Goal: Feedback & Contribution: Contribute content

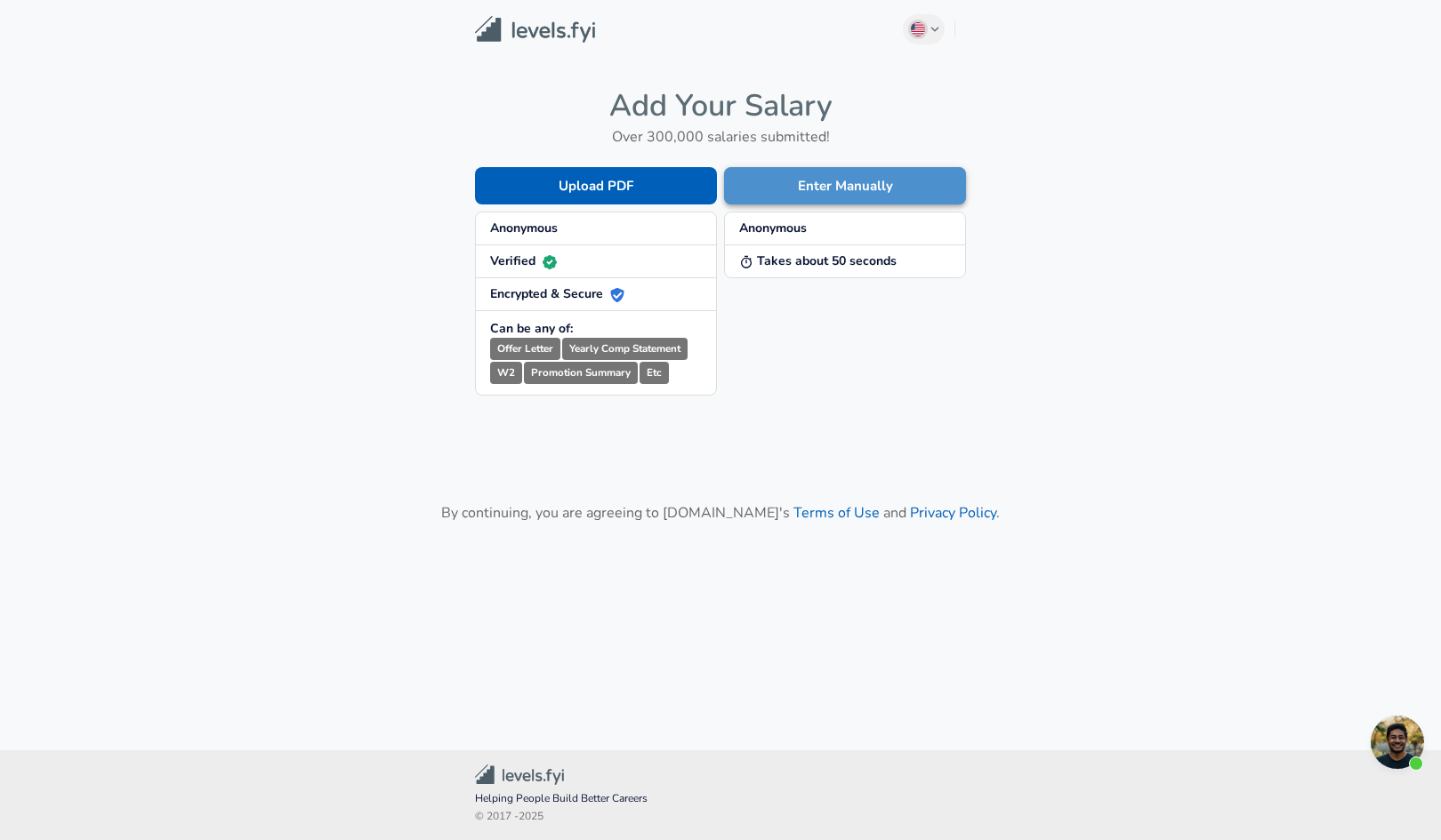
click at [847, 191] on button "Enter Manually" at bounding box center [845, 186] width 242 height 38
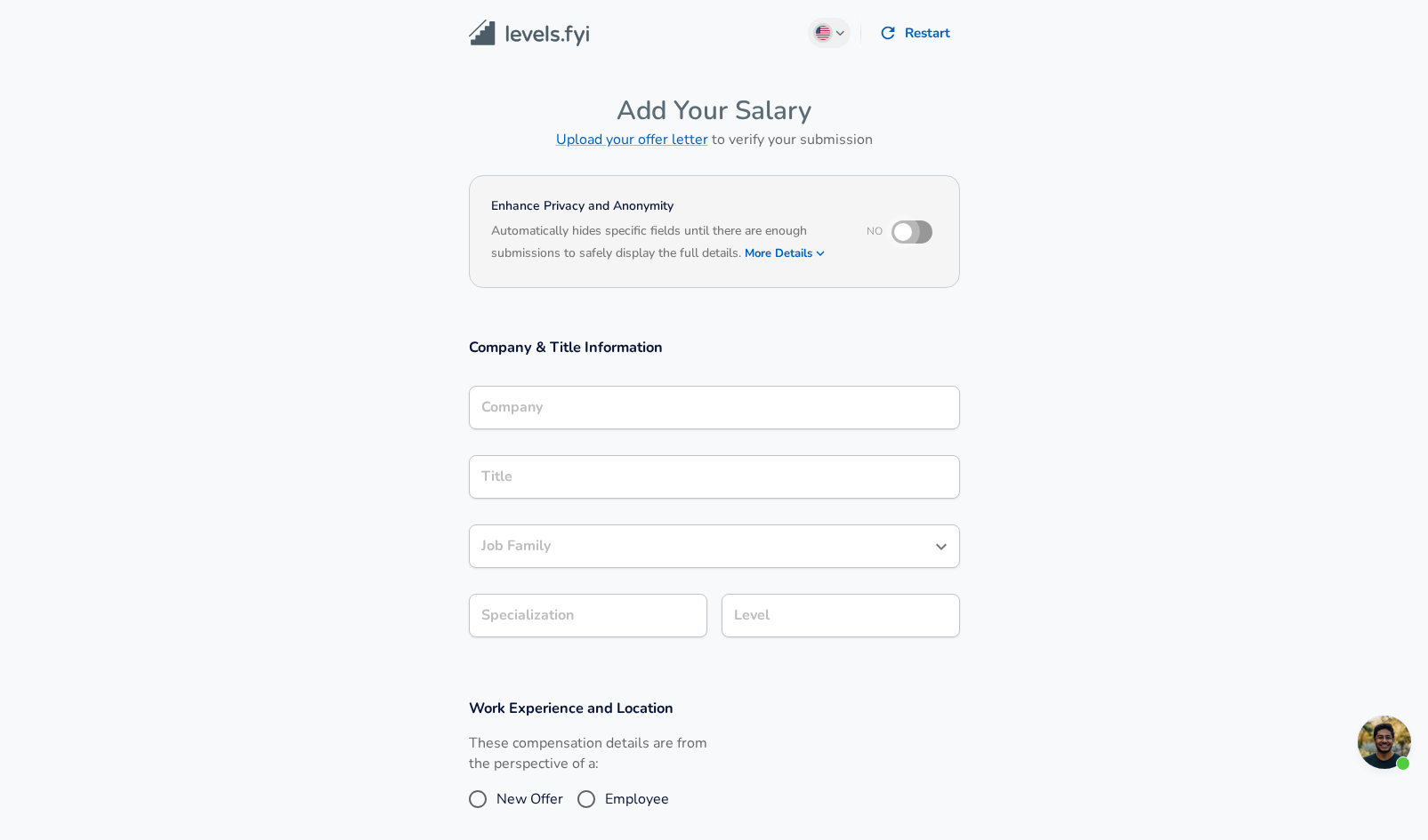
click at [906, 234] on input "checkbox" at bounding box center [902, 231] width 102 height 34
click at [906, 234] on input "checkbox" at bounding box center [921, 231] width 102 height 34
checkbox input "false"
click at [606, 408] on input "Company" at bounding box center [714, 407] width 475 height 27
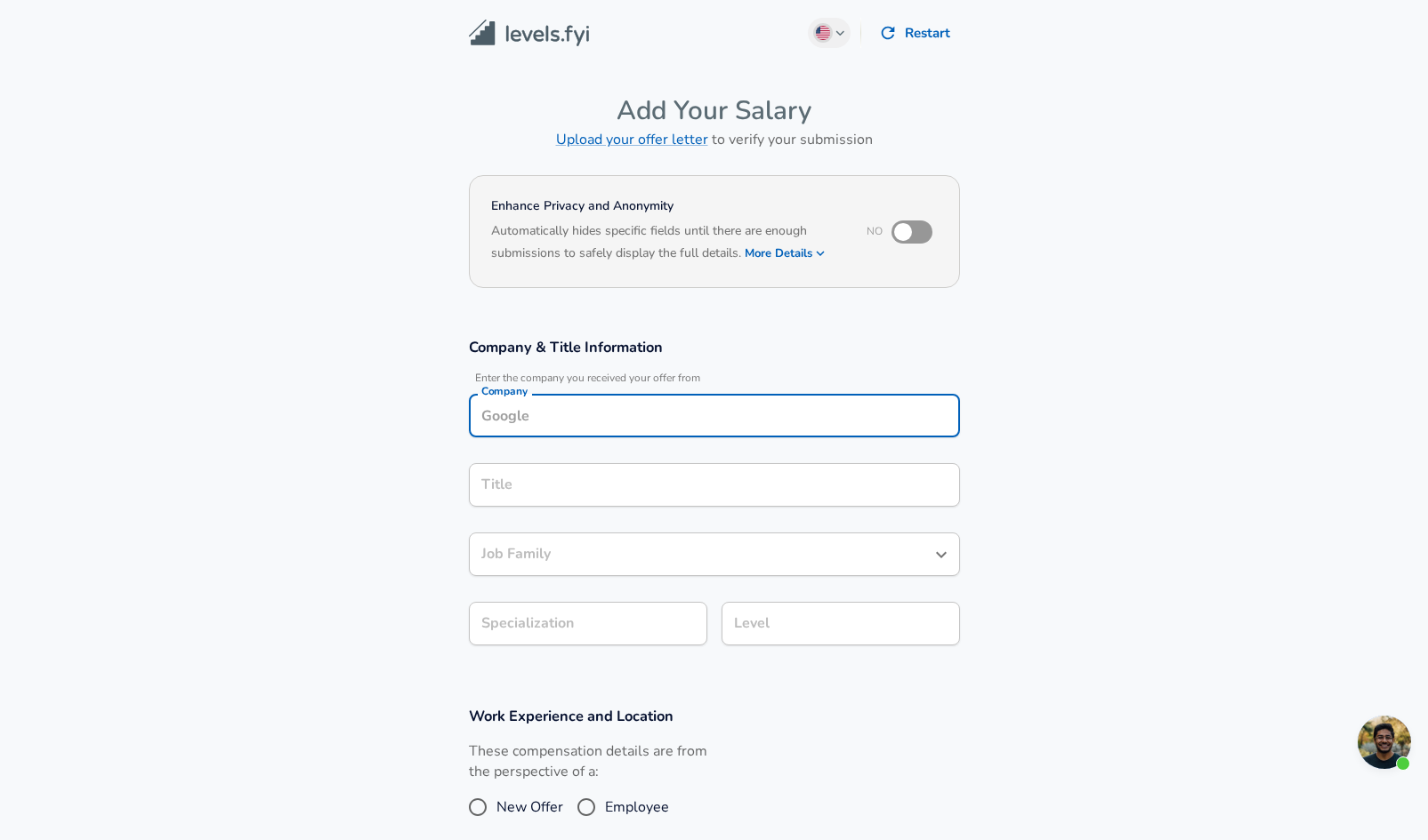
scroll to position [17, 0]
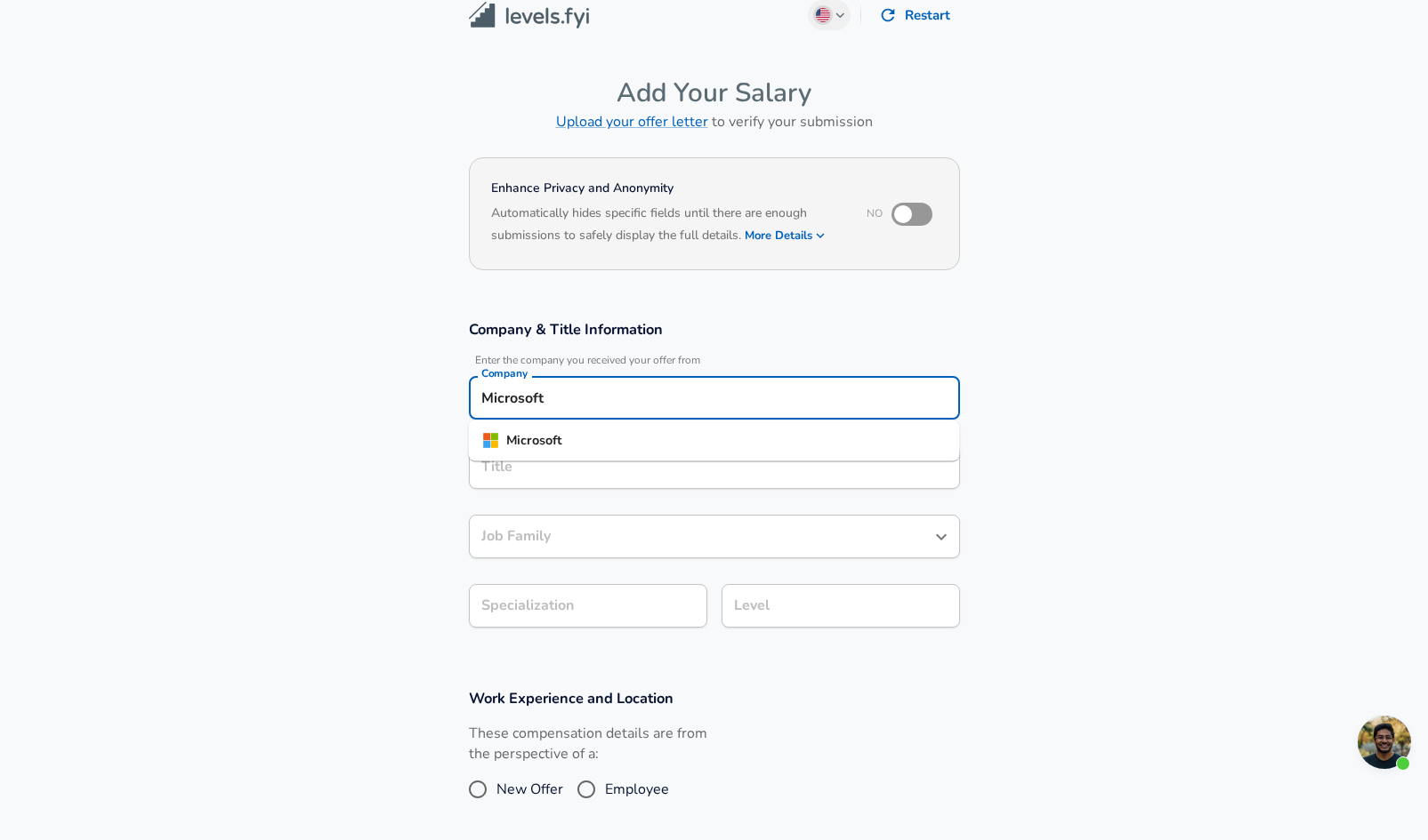
click at [600, 436] on li "Microsoft" at bounding box center [714, 441] width 491 height 27
type input "Microsoft"
click at [589, 458] on input "Title" at bounding box center [714, 467] width 475 height 27
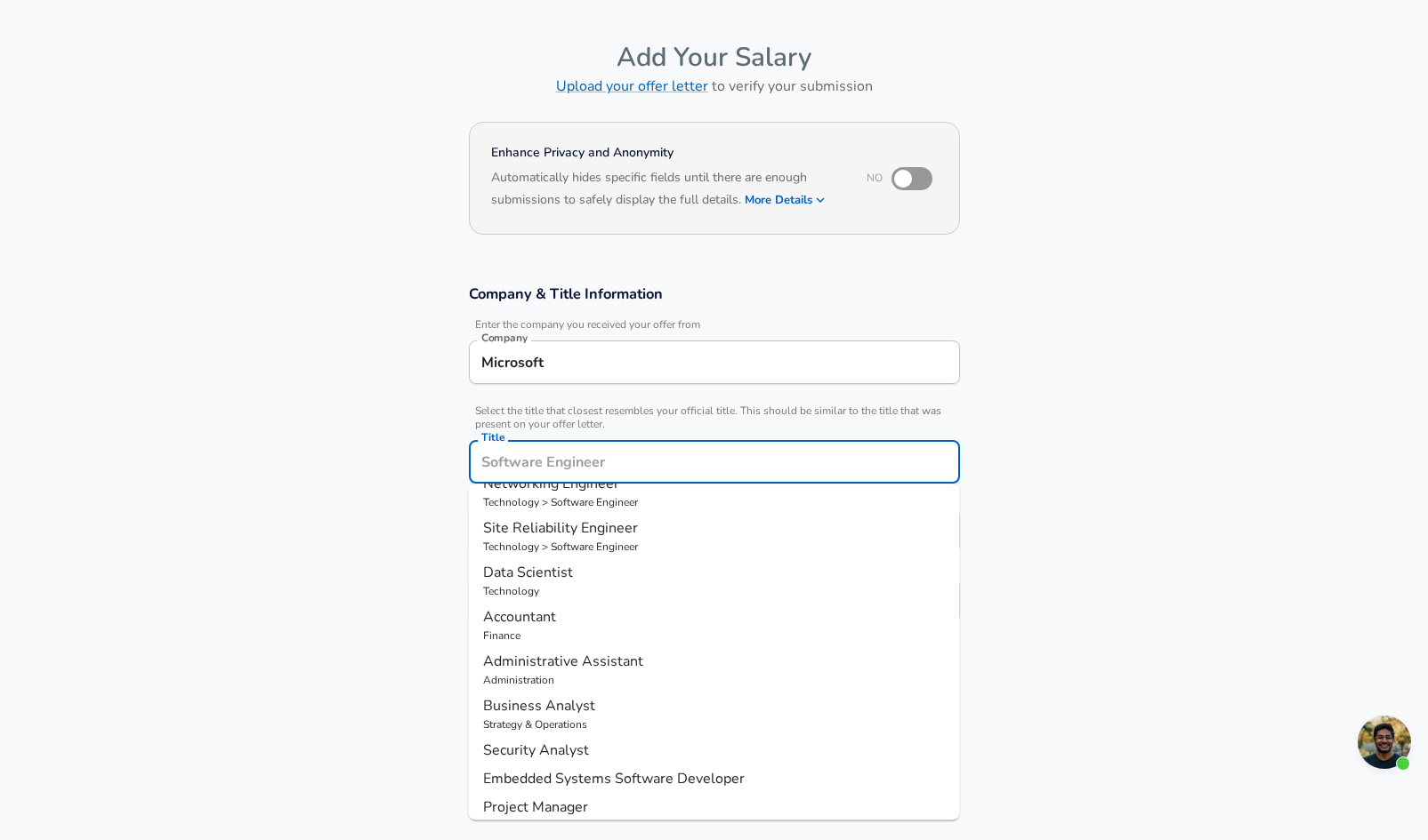
scroll to position [180, 0]
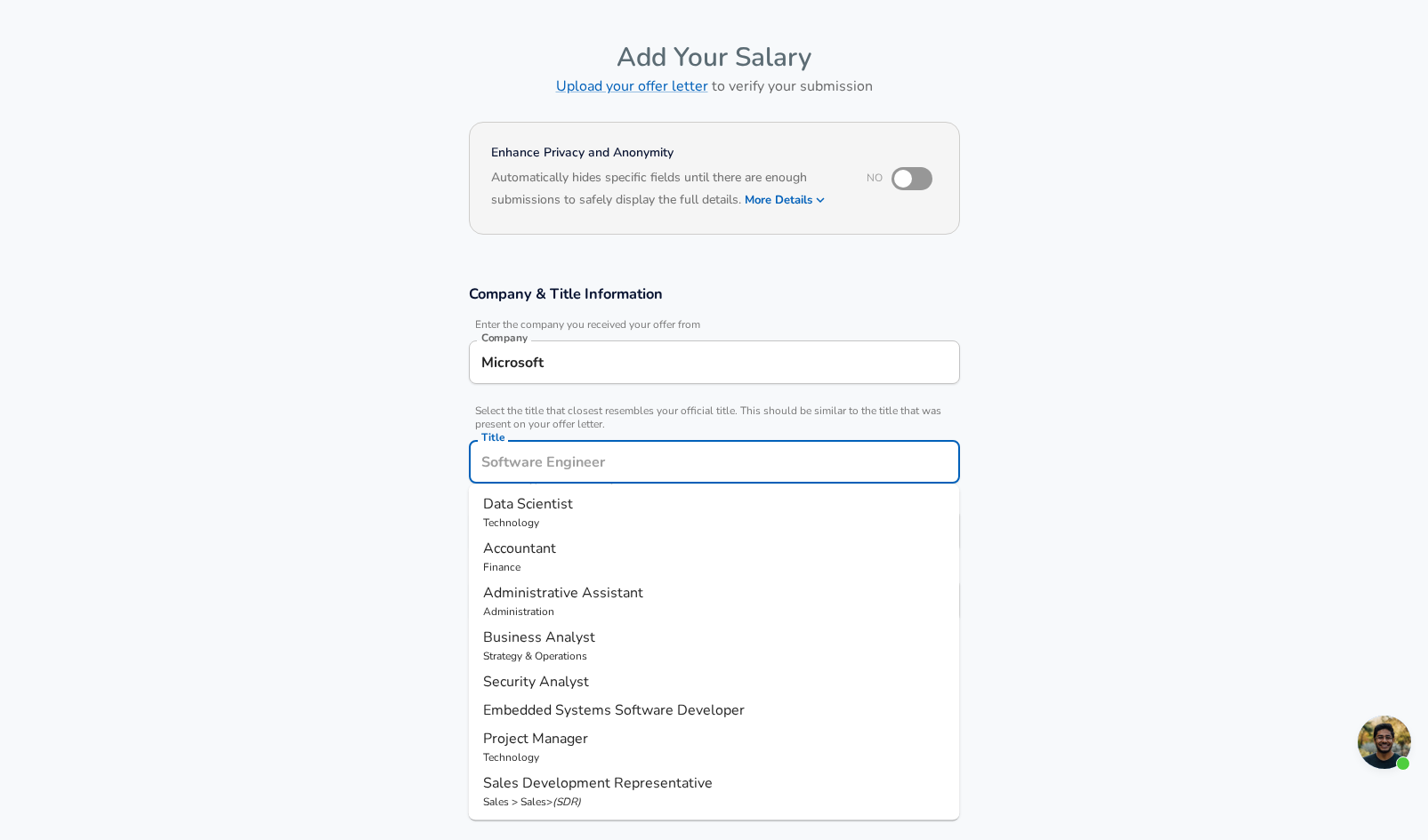
click at [287, 680] on section "Work Experience and Location These compensation details are from the perspectiv…" at bounding box center [714, 752] width 1428 height 178
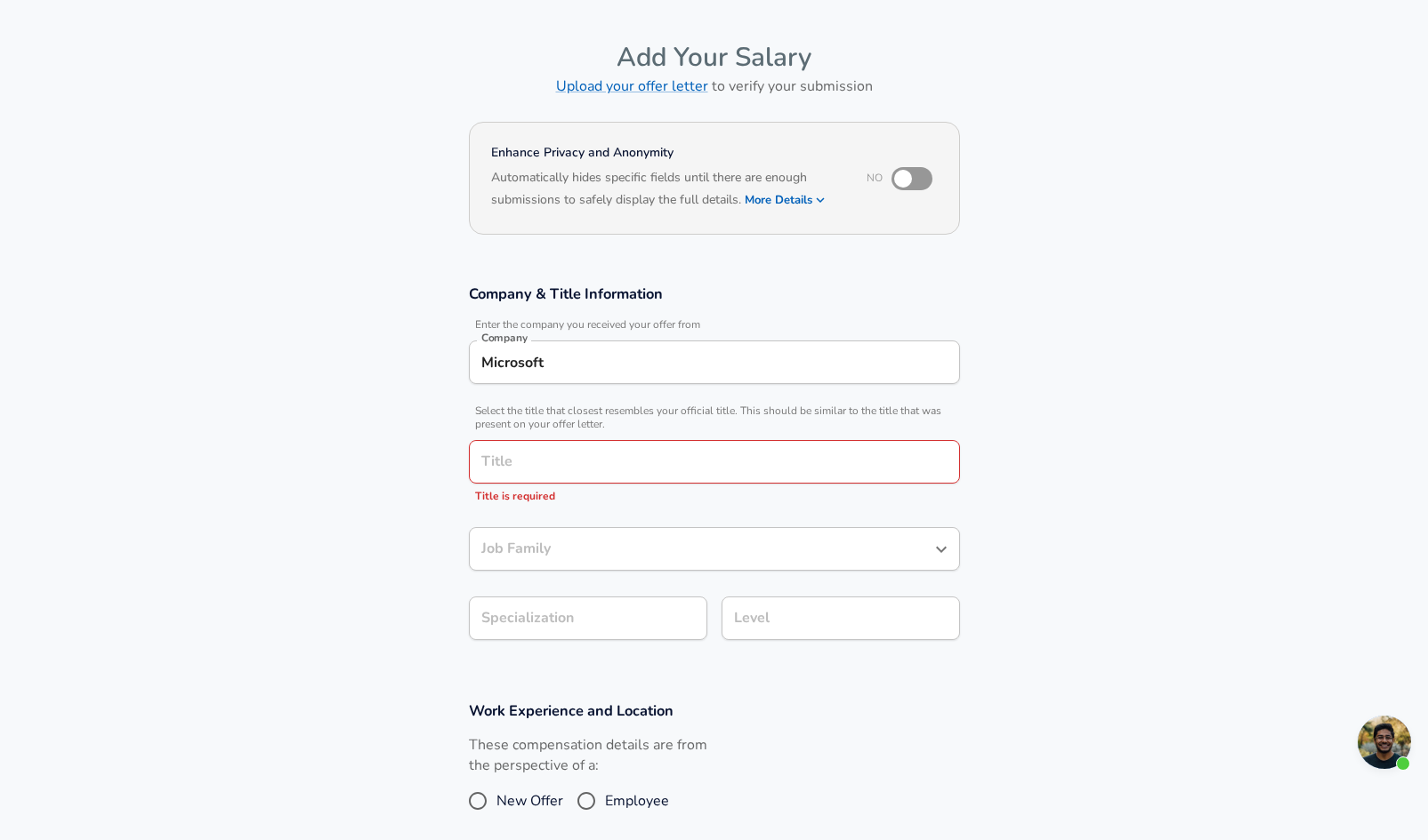
click at [544, 551] on input "Job Family" at bounding box center [701, 549] width 448 height 27
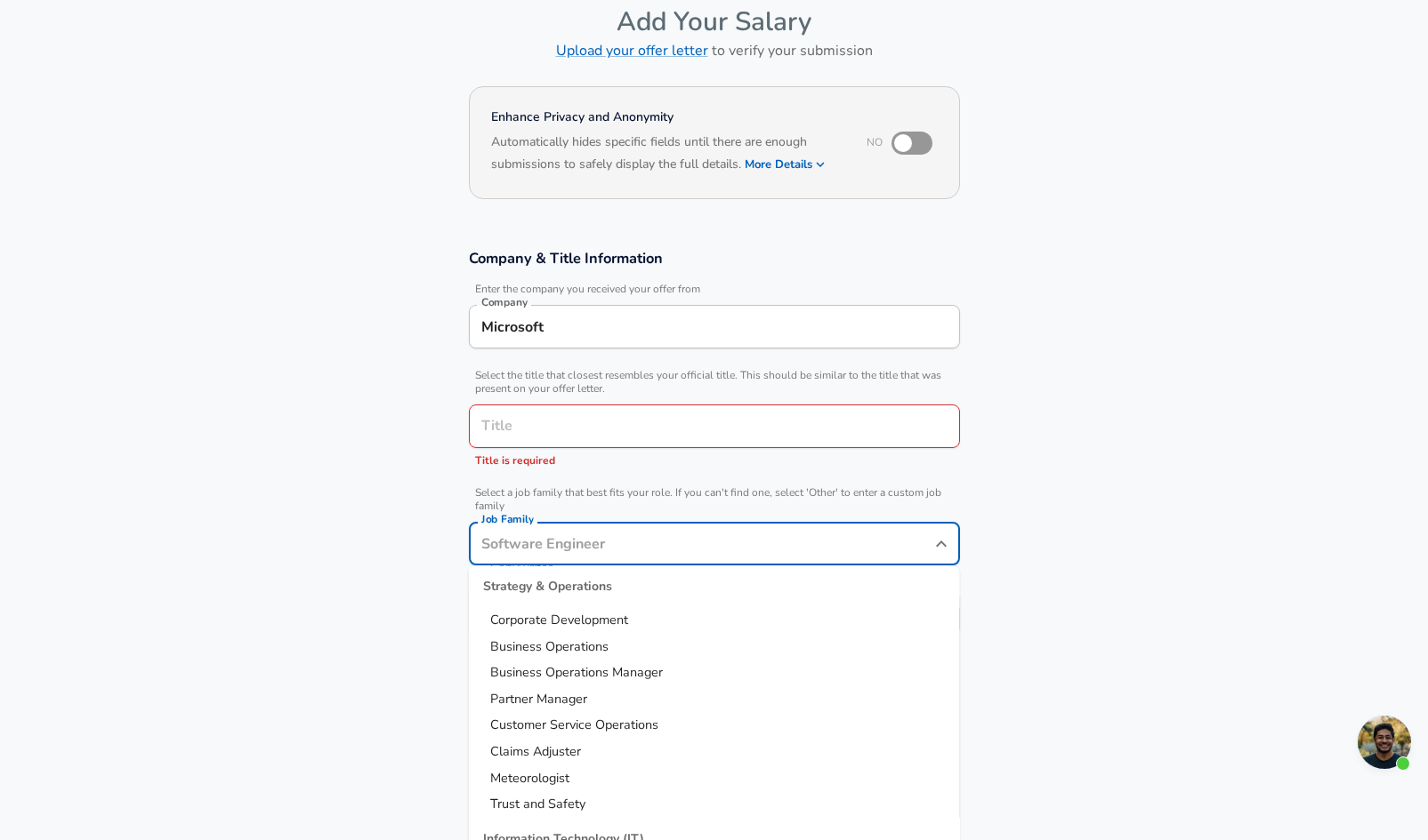
scroll to position [2298, 0]
click at [318, 656] on section "Company & Title Information Enter the company you received your offer from Comp…" at bounding box center [714, 451] width 1428 height 447
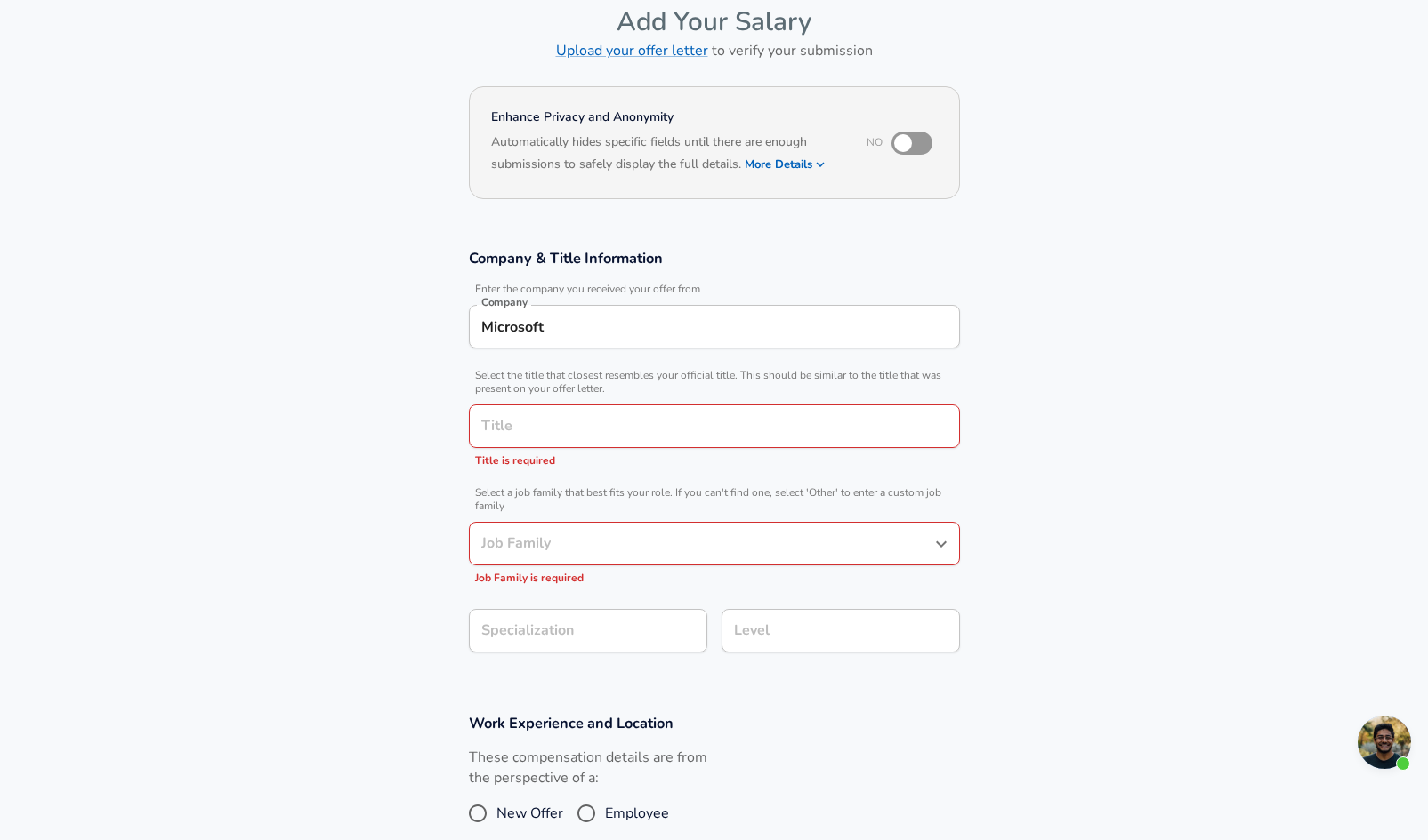
click at [563, 417] on input "Title" at bounding box center [714, 426] width 475 height 27
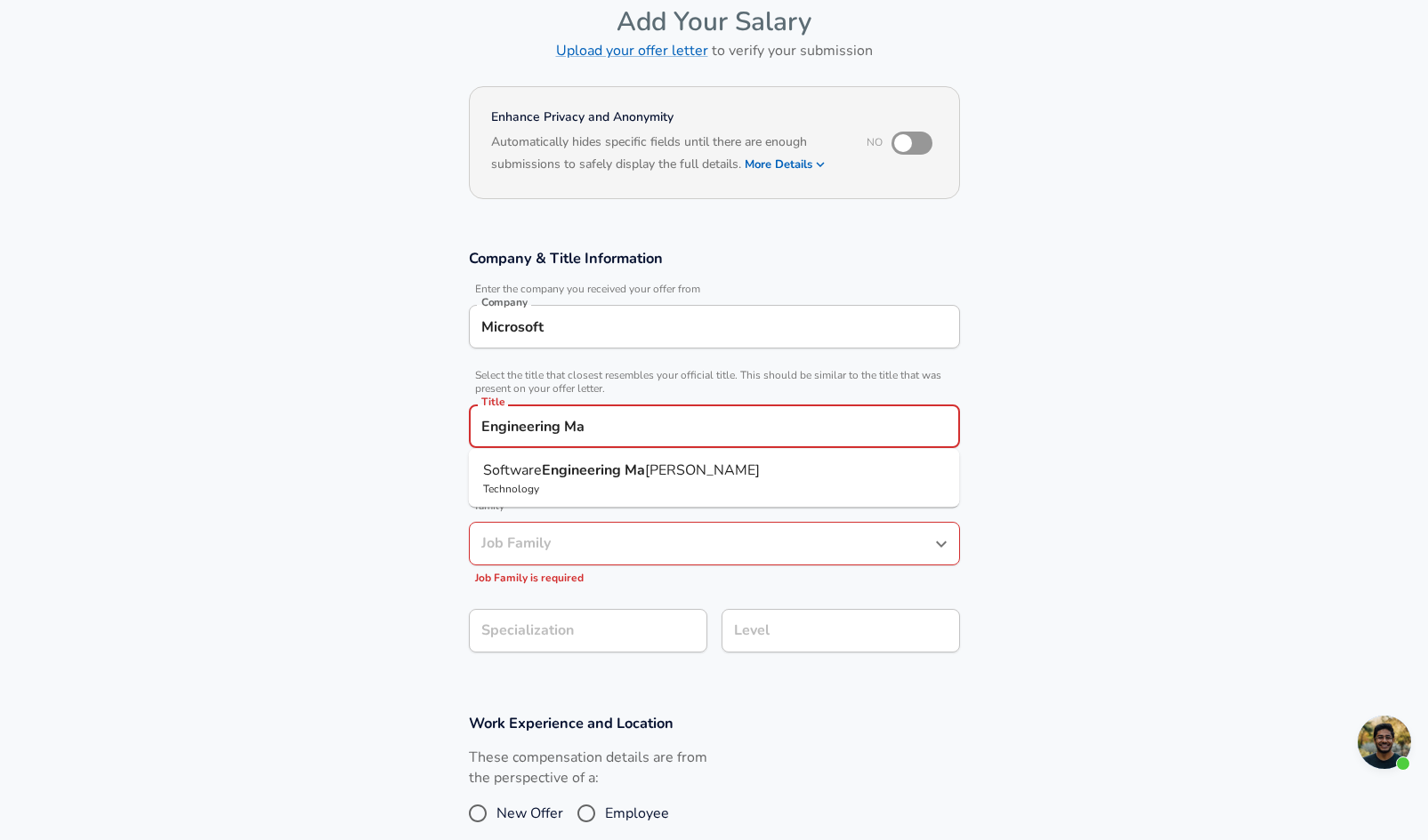
click at [576, 460] on p "Software Engineering Ma [PERSON_NAME]" at bounding box center [714, 470] width 463 height 21
type input "Software Engineering Manager"
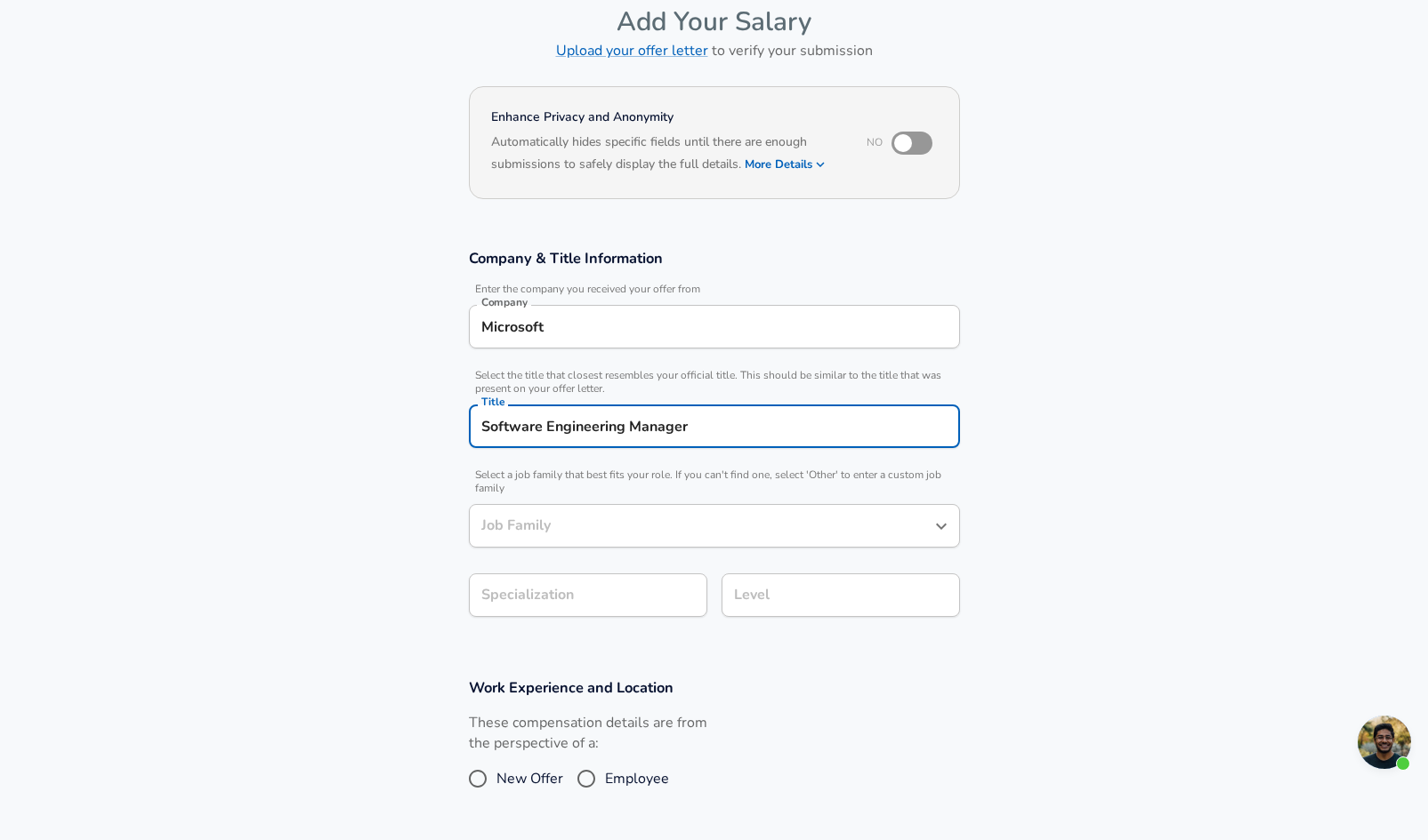
type input "Software Engineering Manager"
click at [626, 598] on section "Company & Title Information Enter the company you received your offer from Comp…" at bounding box center [714, 442] width 1428 height 430
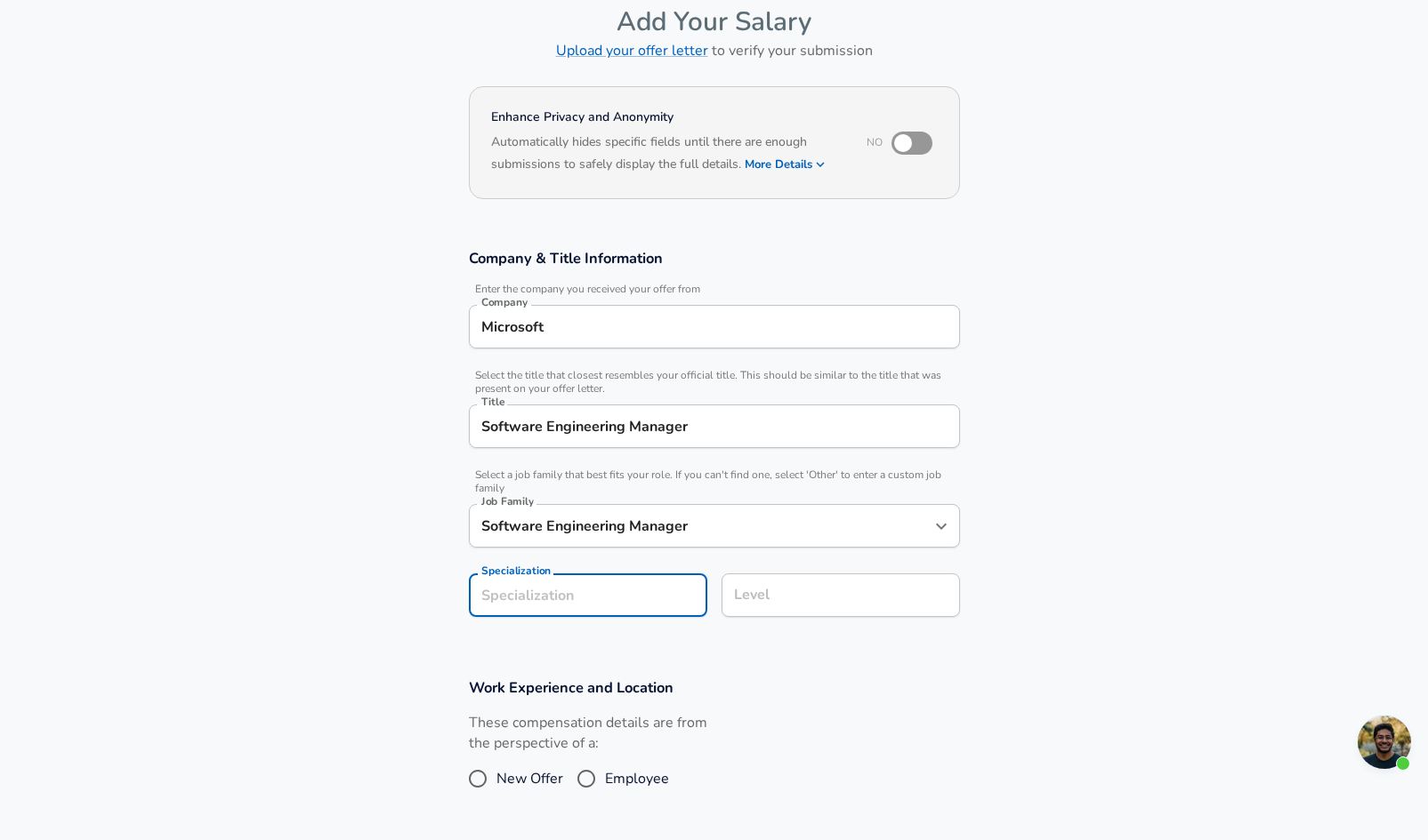
scroll to position [142, 0]
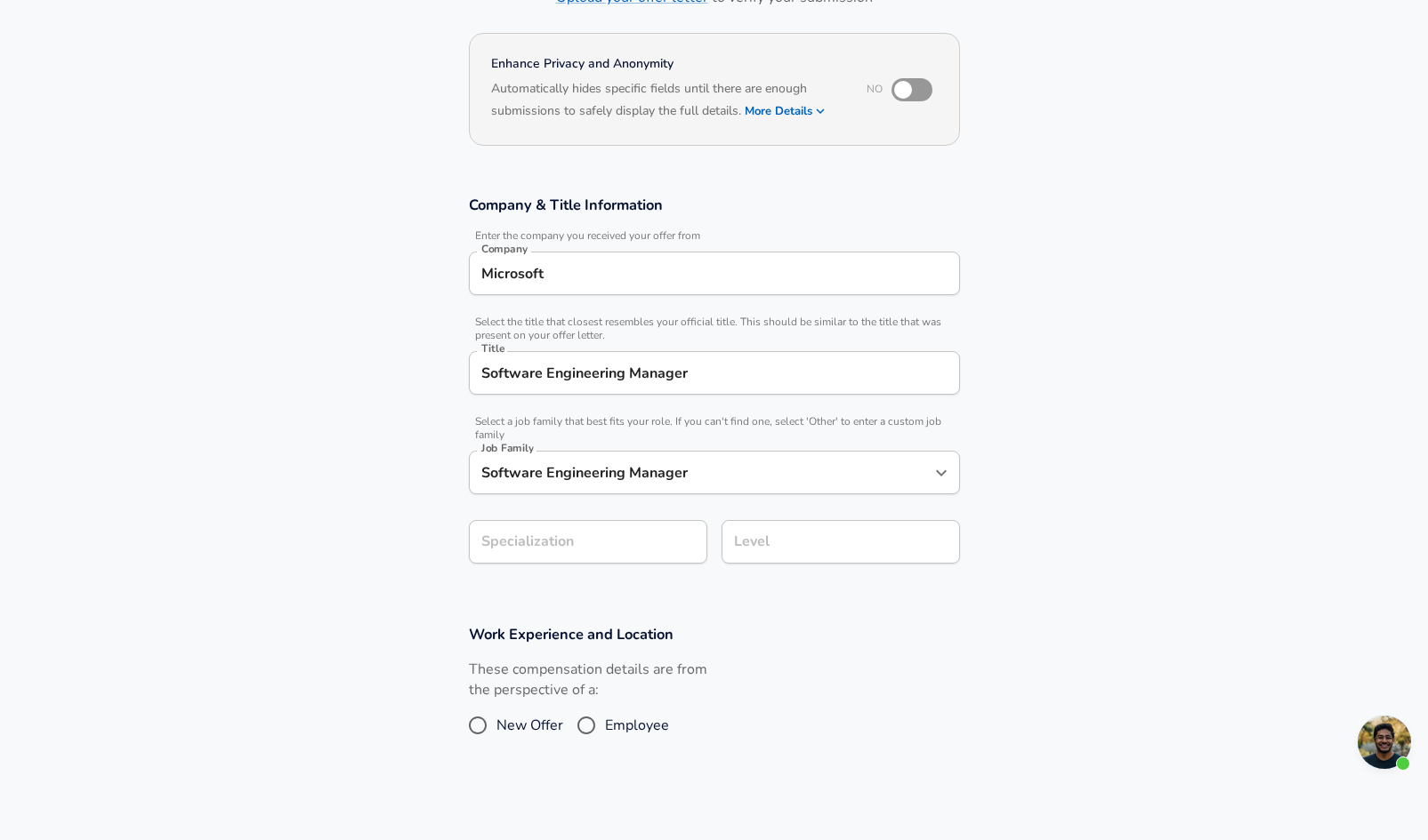
click at [847, 633] on h3 "Work Experience and Location" at bounding box center [714, 634] width 491 height 20
click at [804, 544] on input "Level" at bounding box center [841, 542] width 223 height 27
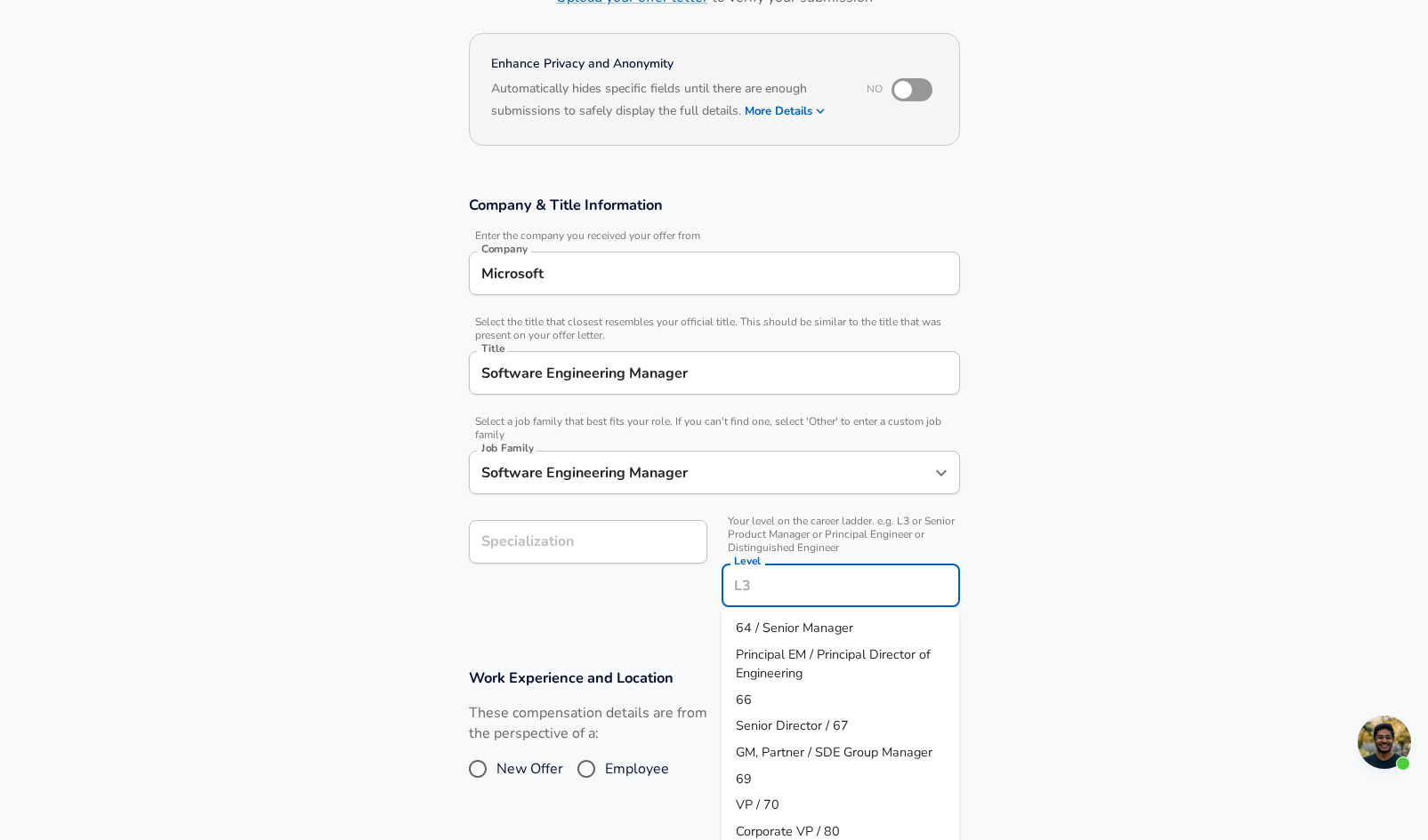
scroll to position [178, 0]
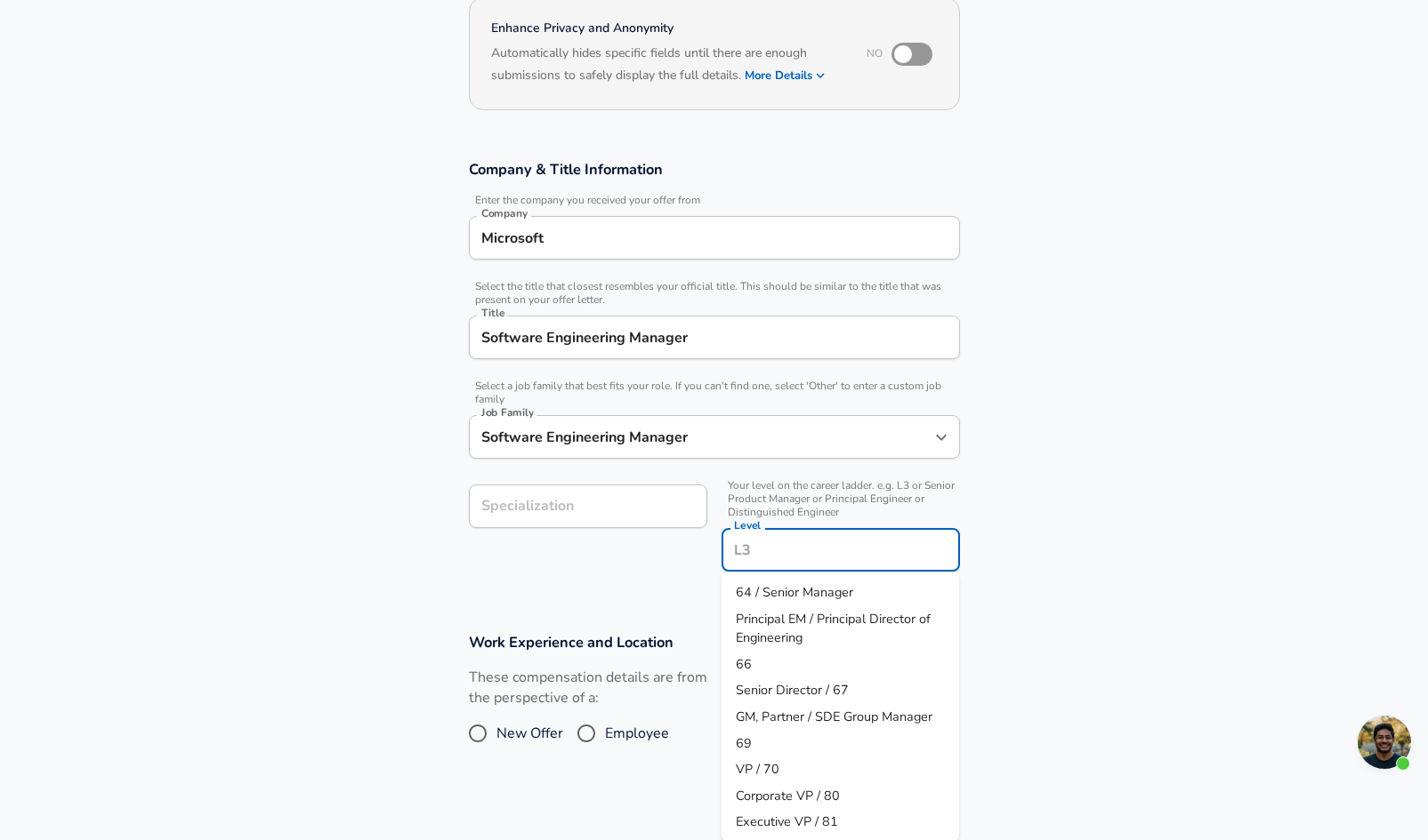
click at [840, 696] on span "Senior Director / 67" at bounding box center [792, 690] width 113 height 17
type input "Senior Director / 67"
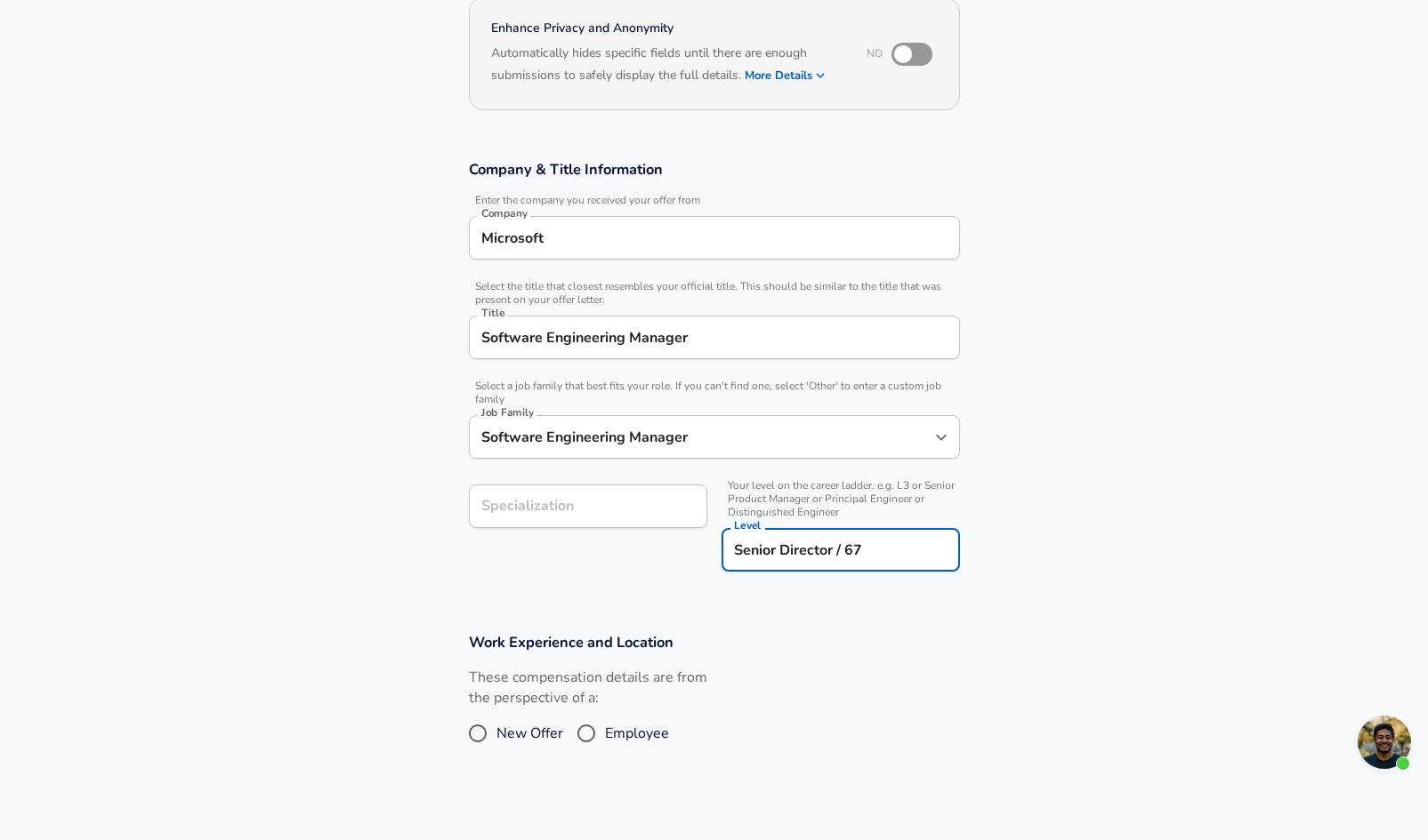
click at [983, 652] on section "Work Experience and Location These compensation details are from the perspectiv…" at bounding box center [714, 701] width 1428 height 178
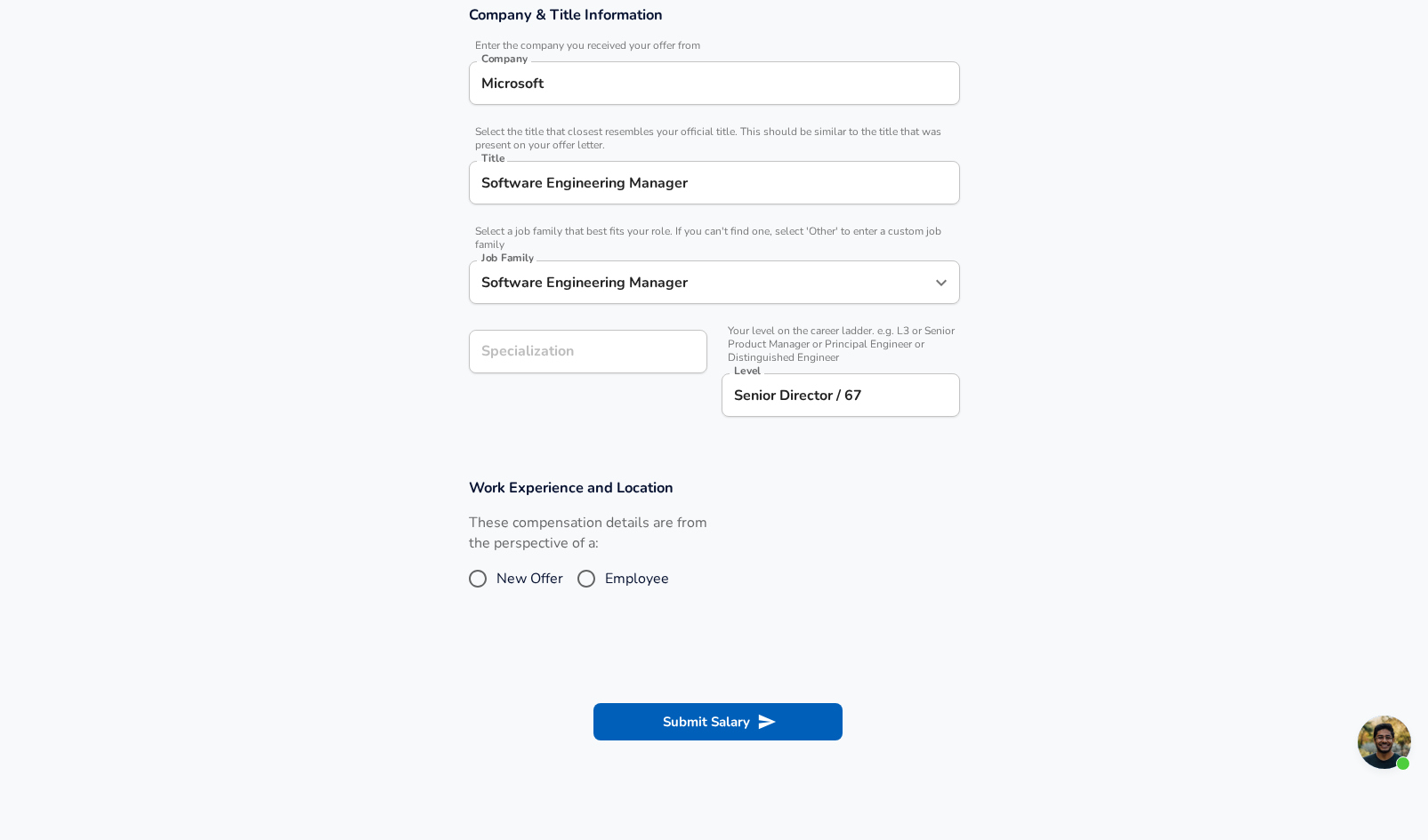
scroll to position [336, 0]
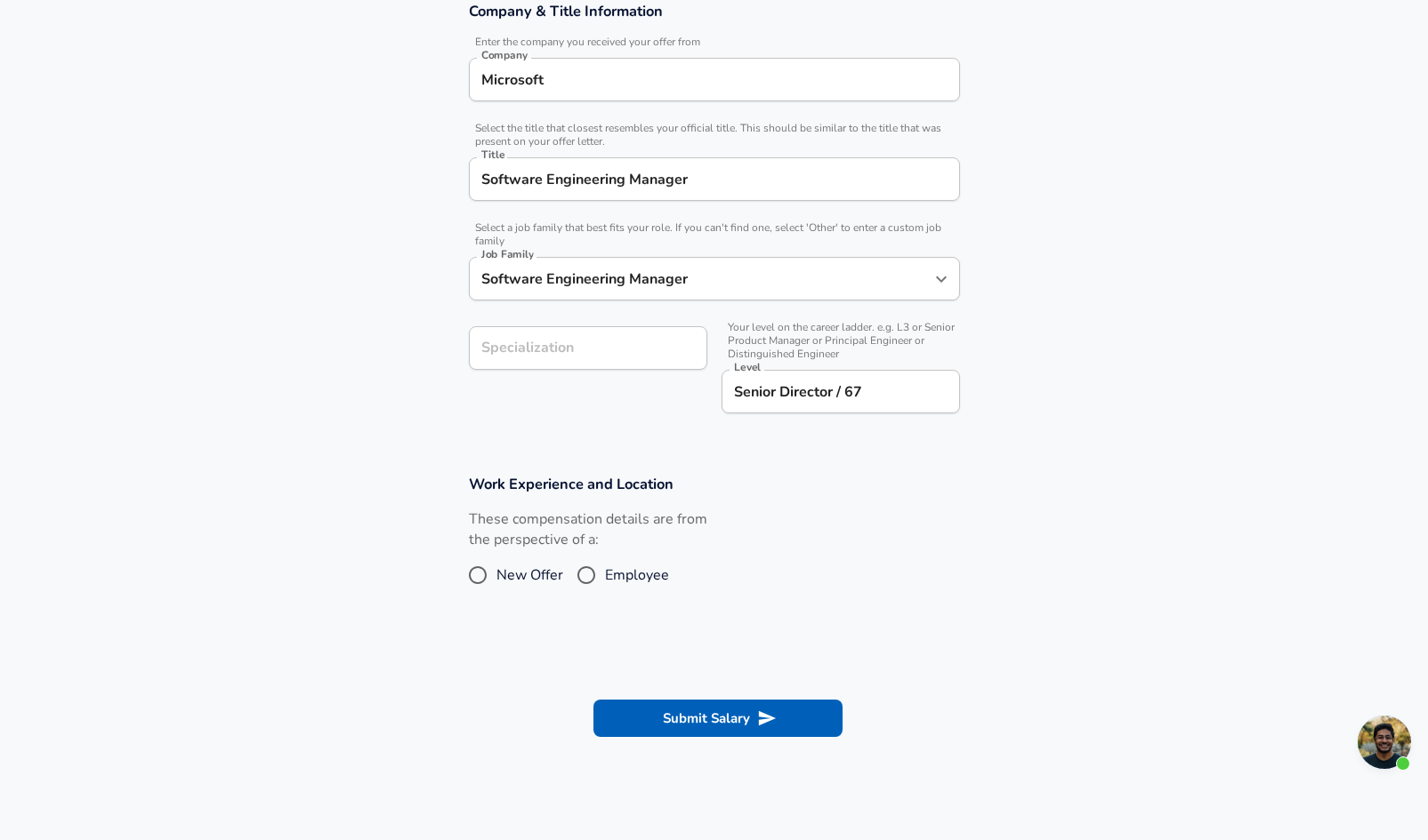
click at [864, 396] on input "Senior Director / 67" at bounding box center [841, 392] width 223 height 27
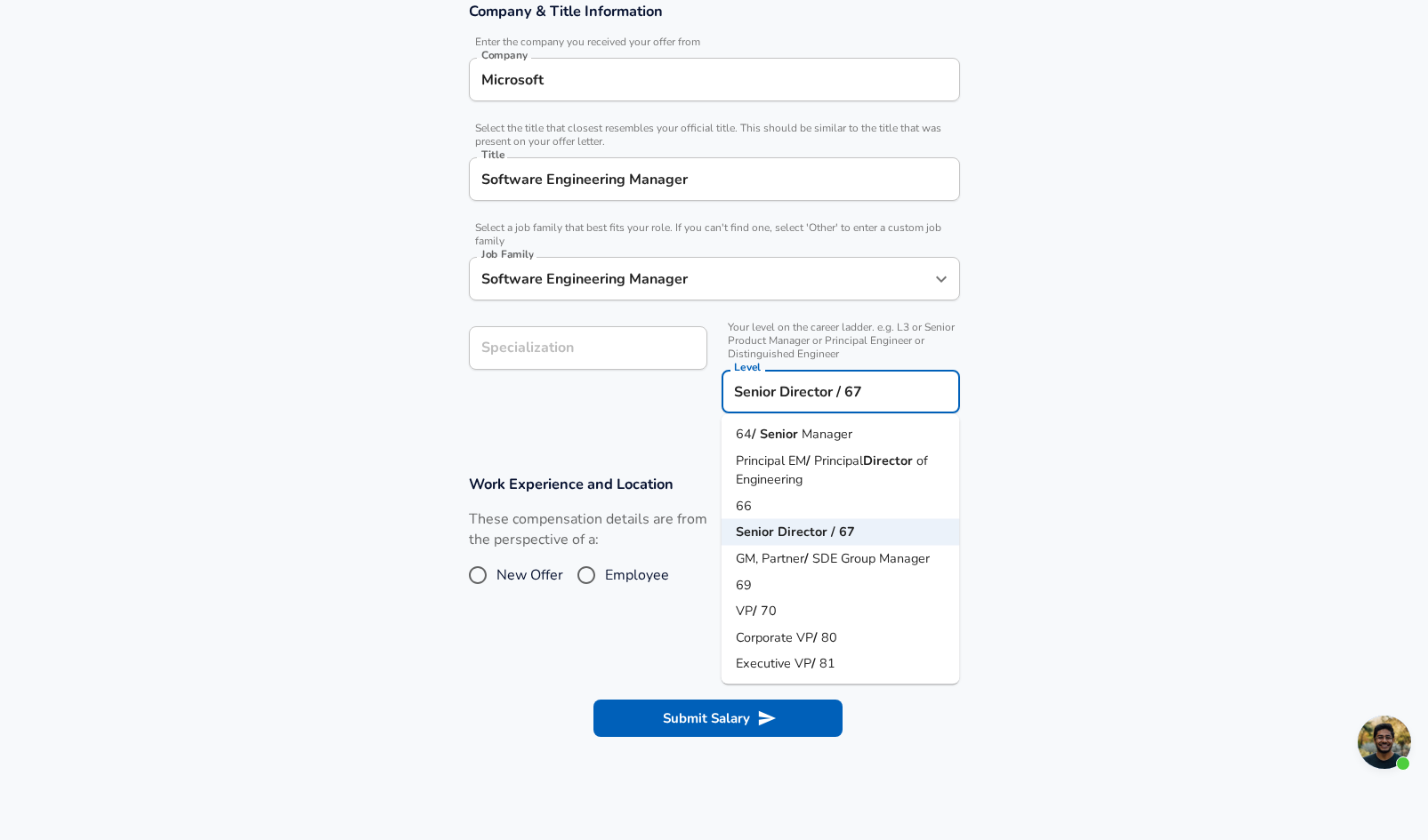
click at [1078, 555] on section "Work Experience and Location These compensation details are from the perspectiv…" at bounding box center [714, 543] width 1428 height 178
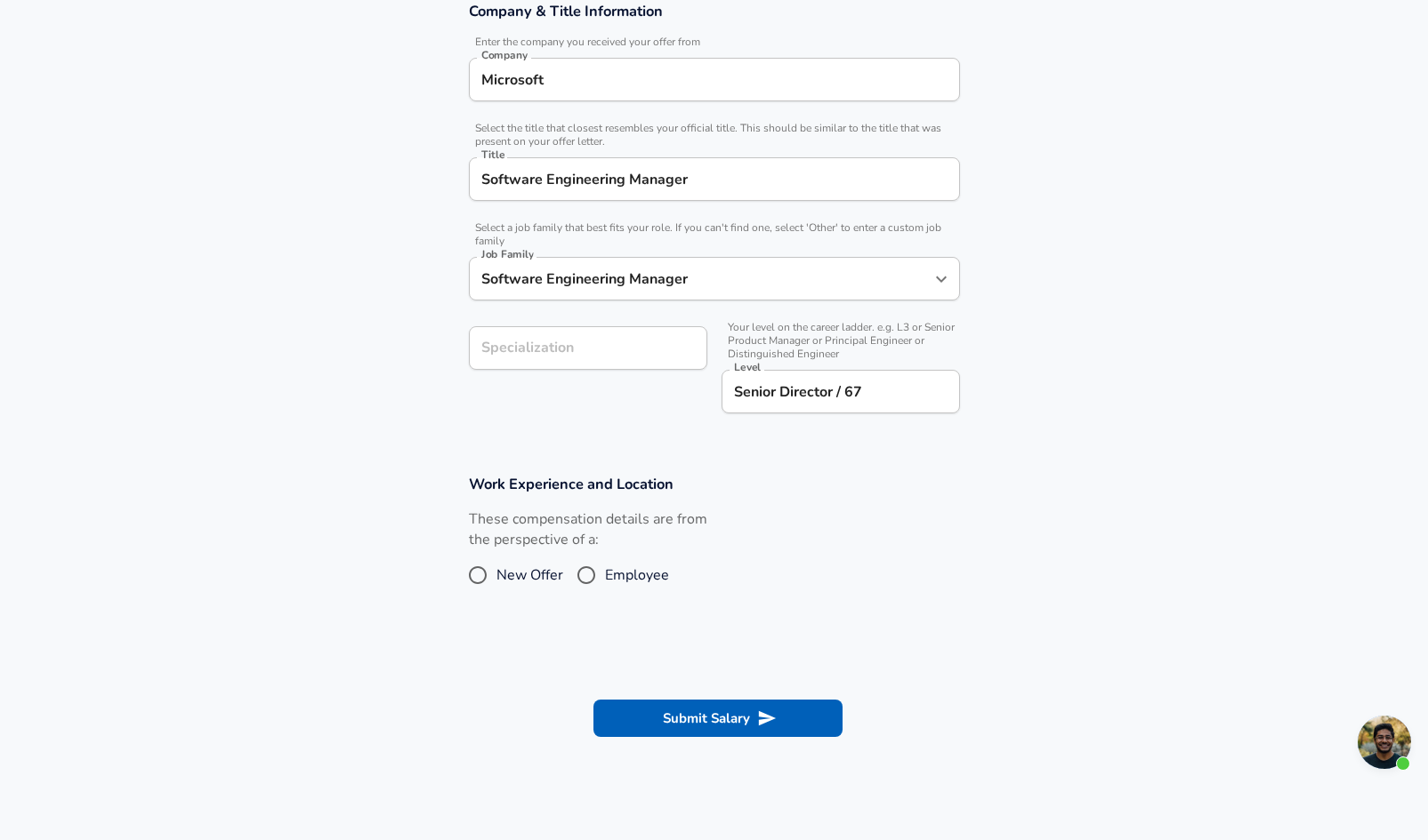
click at [592, 574] on input "Employee" at bounding box center [586, 575] width 38 height 28
radio input "true"
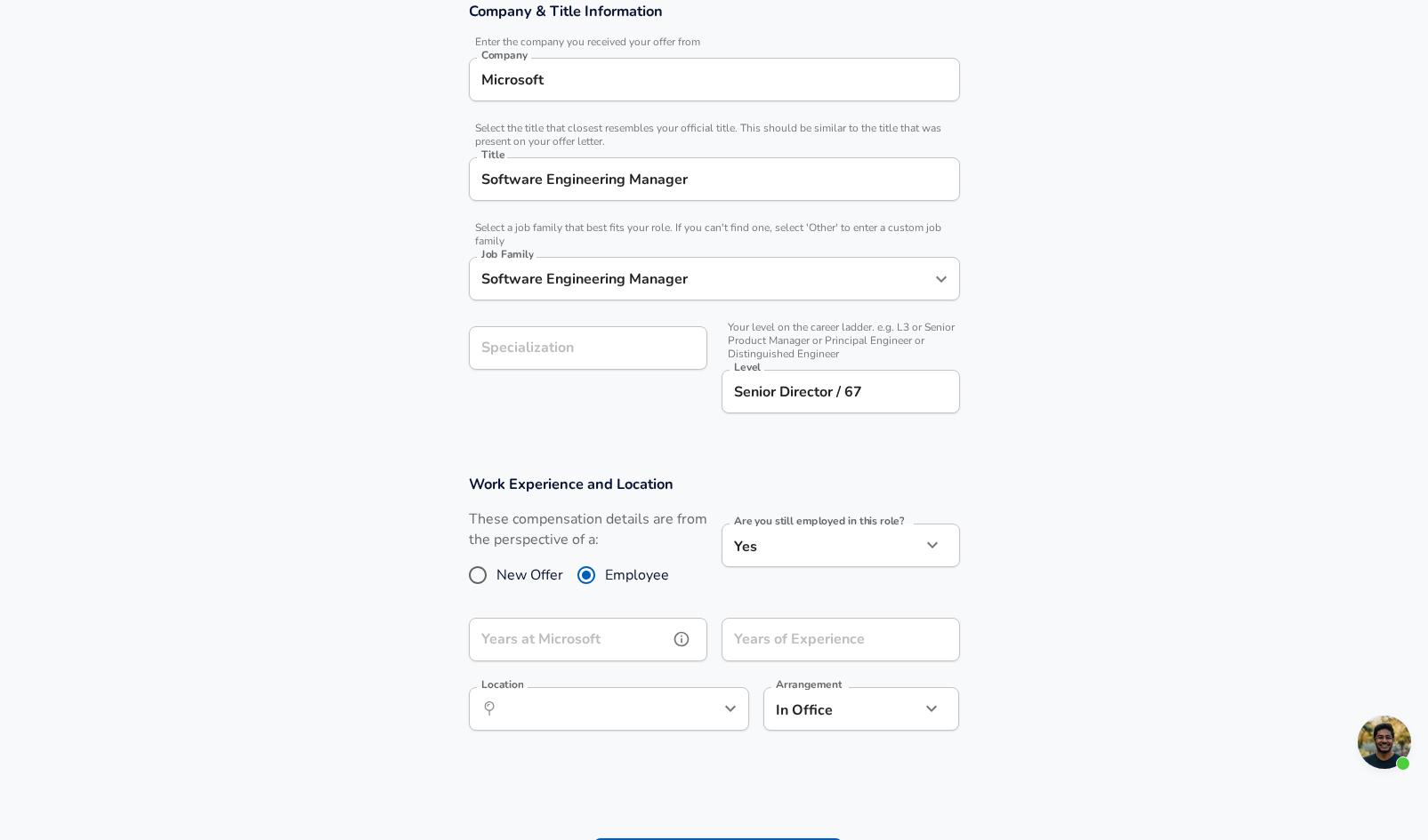
click at [512, 642] on div "Years at Microsoft Years at Microsoft" at bounding box center [588, 643] width 238 height 48
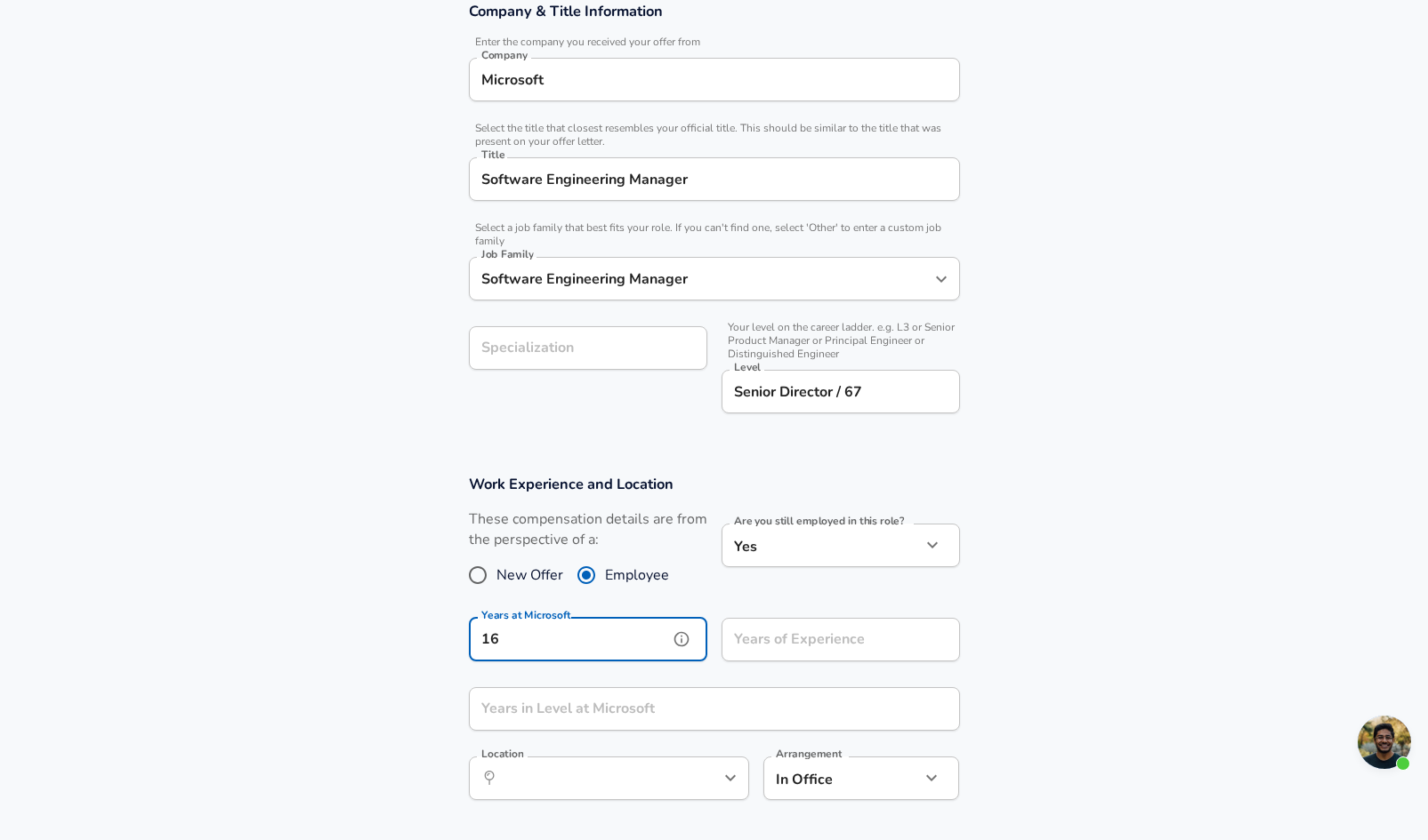
type input "16"
click at [791, 649] on input "Years of Experience" at bounding box center [821, 640] width 199 height 44
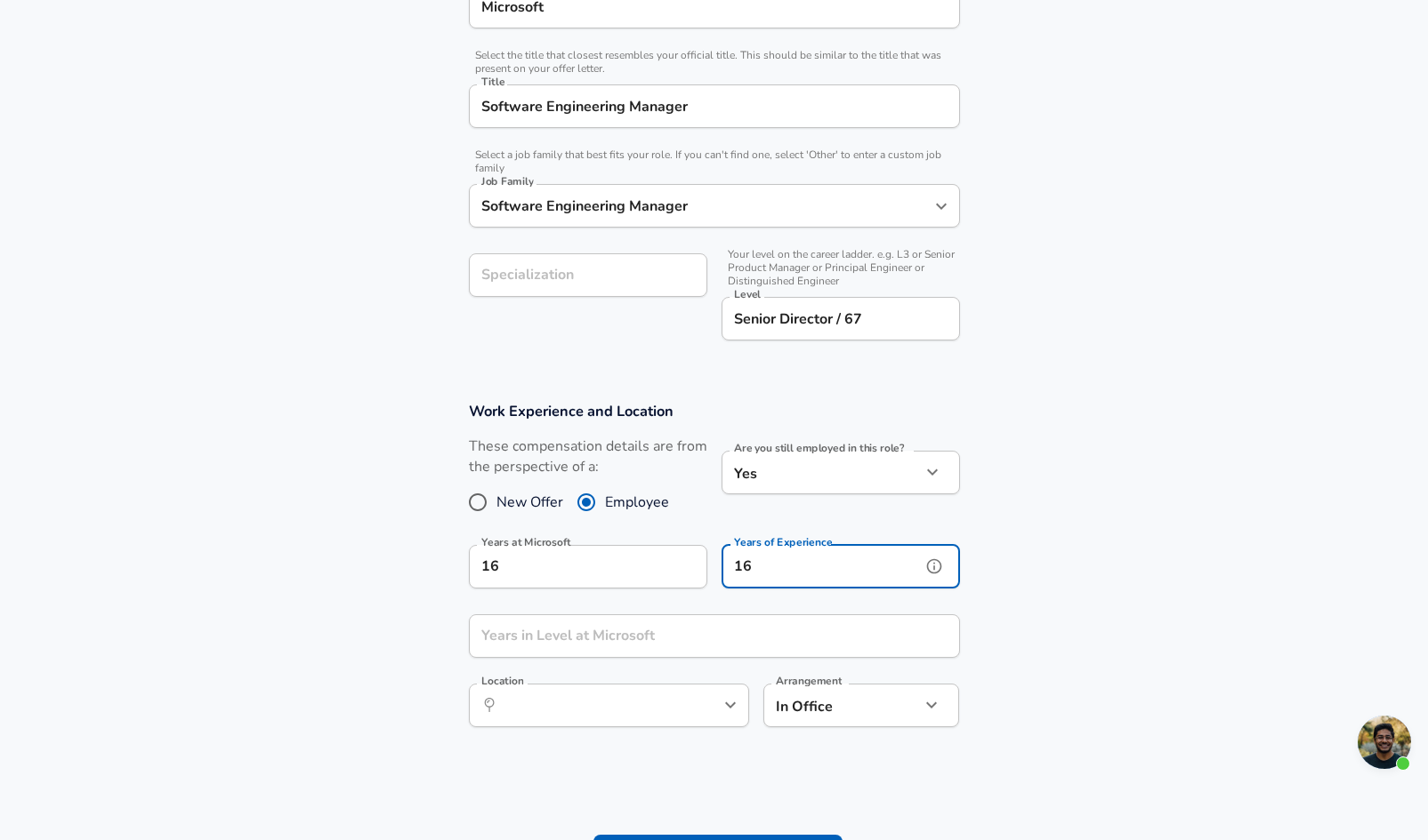
scroll to position [417, 0]
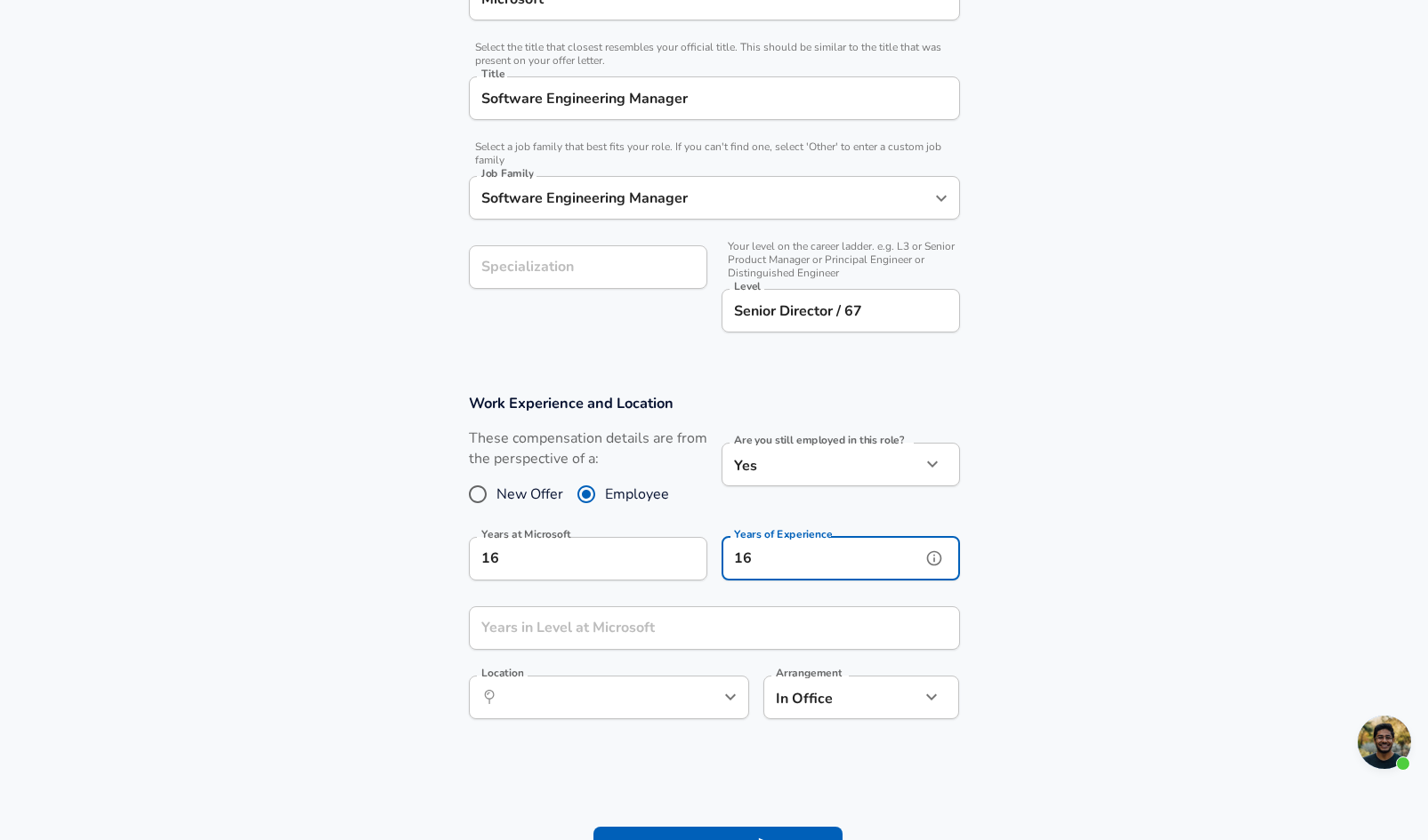
type input "16"
click at [562, 619] on input "Years in Level at Microsoft" at bounding box center [694, 628] width 452 height 44
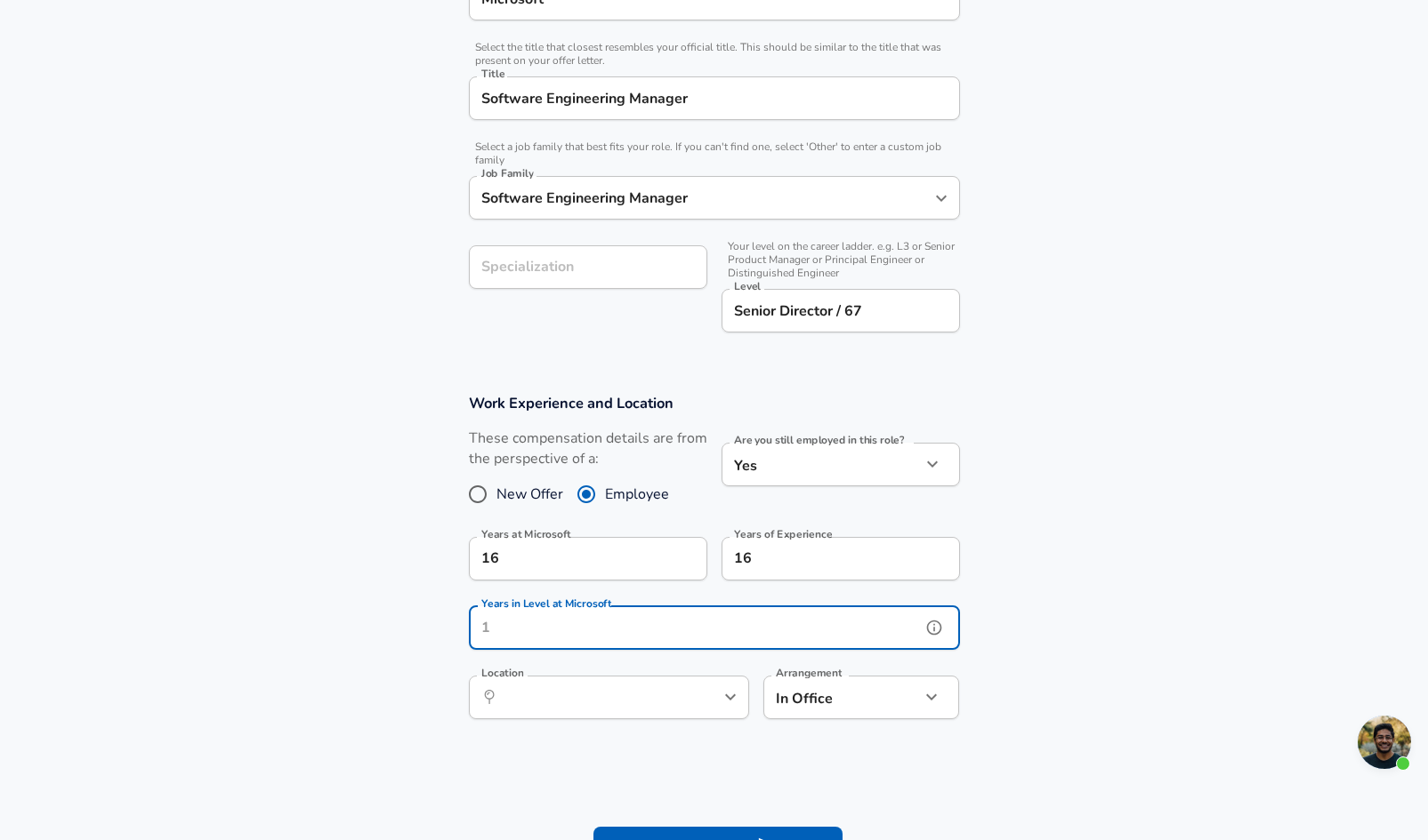
click at [931, 631] on icon "help" at bounding box center [934, 628] width 17 height 17
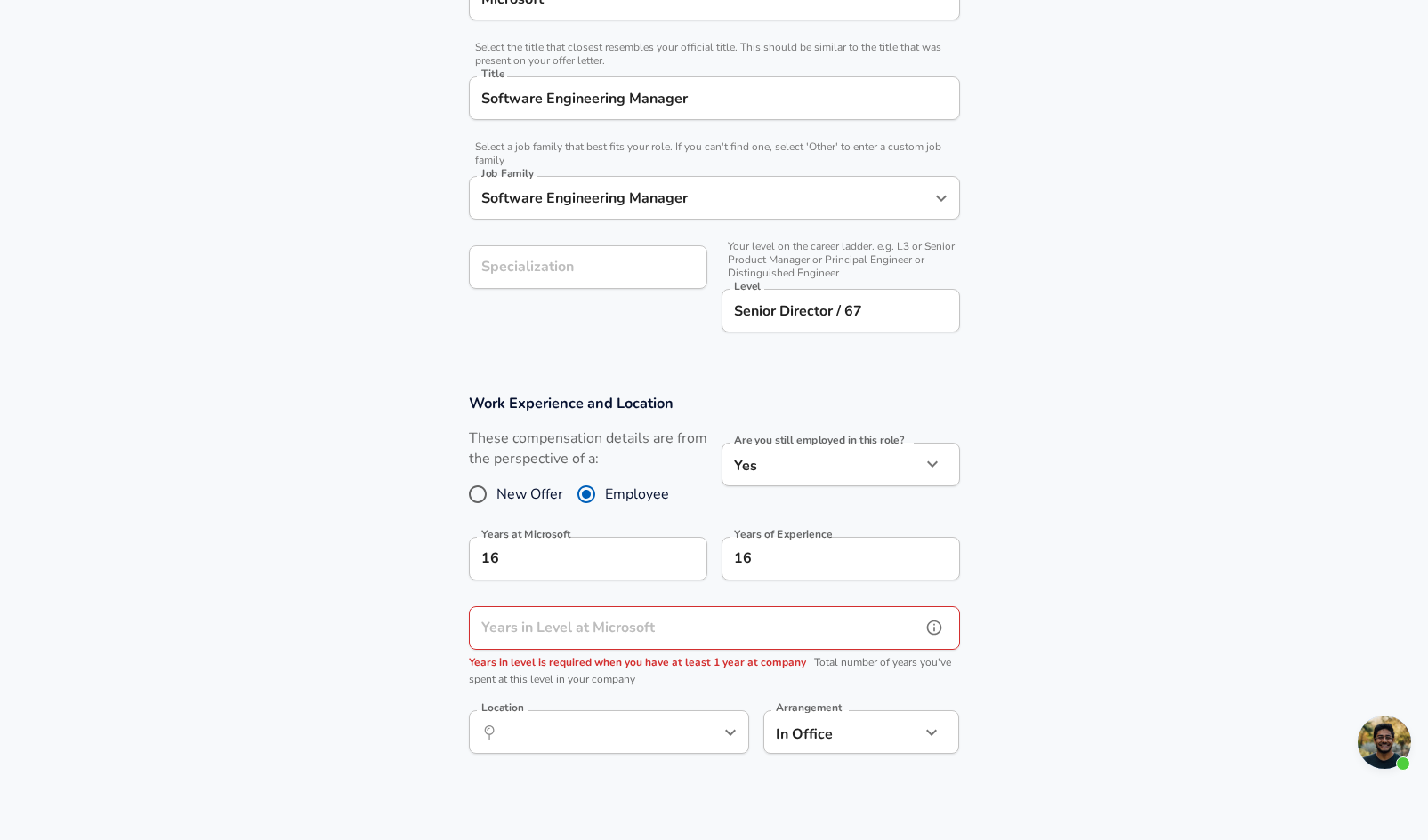
click at [617, 626] on div "Years in Level at Microsoft Years in Level at Microsoft Years in level is requi…" at bounding box center [714, 648] width 491 height 83
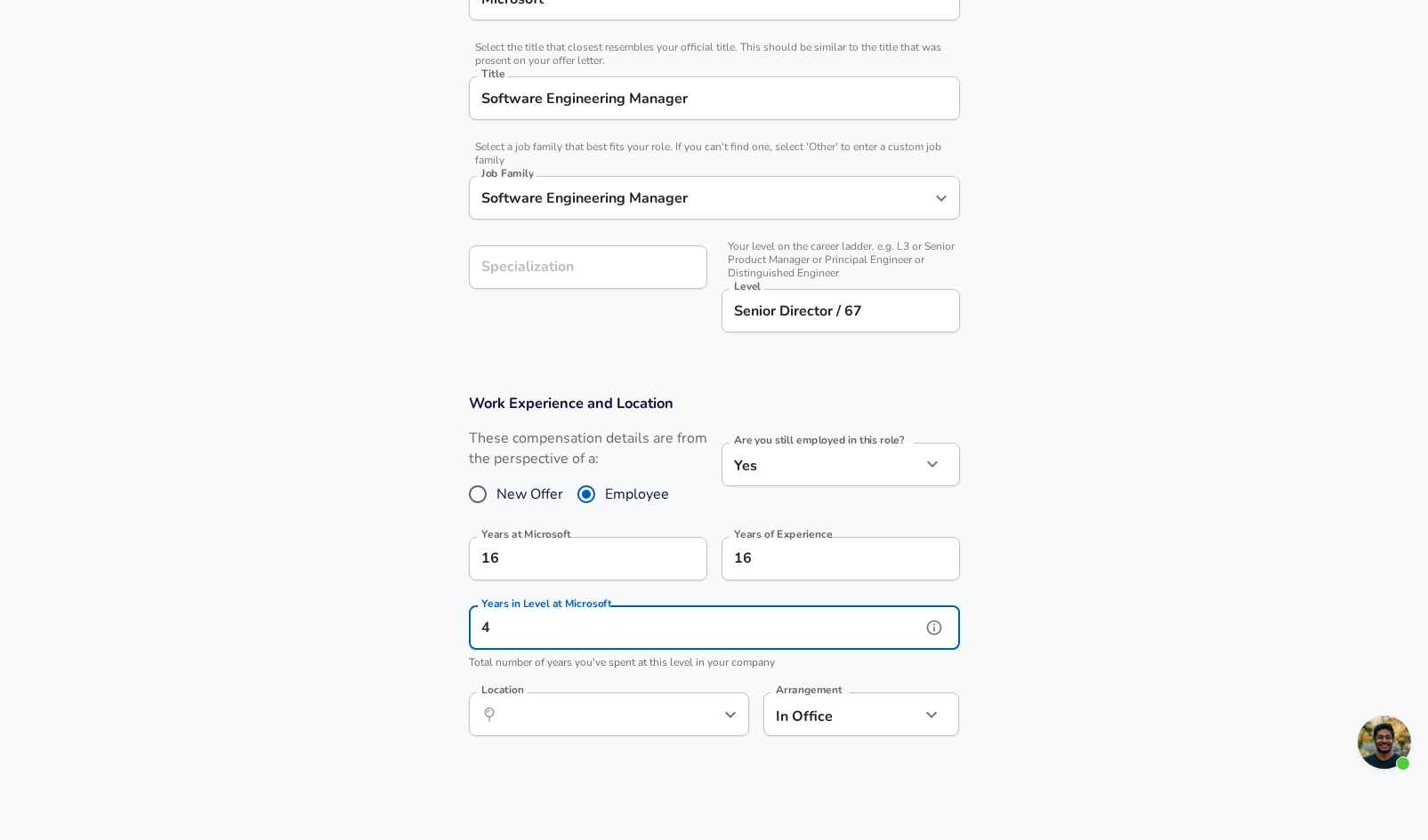
click at [589, 739] on div "Location ​ Location" at bounding box center [608, 717] width 280 height 48
type input "4"
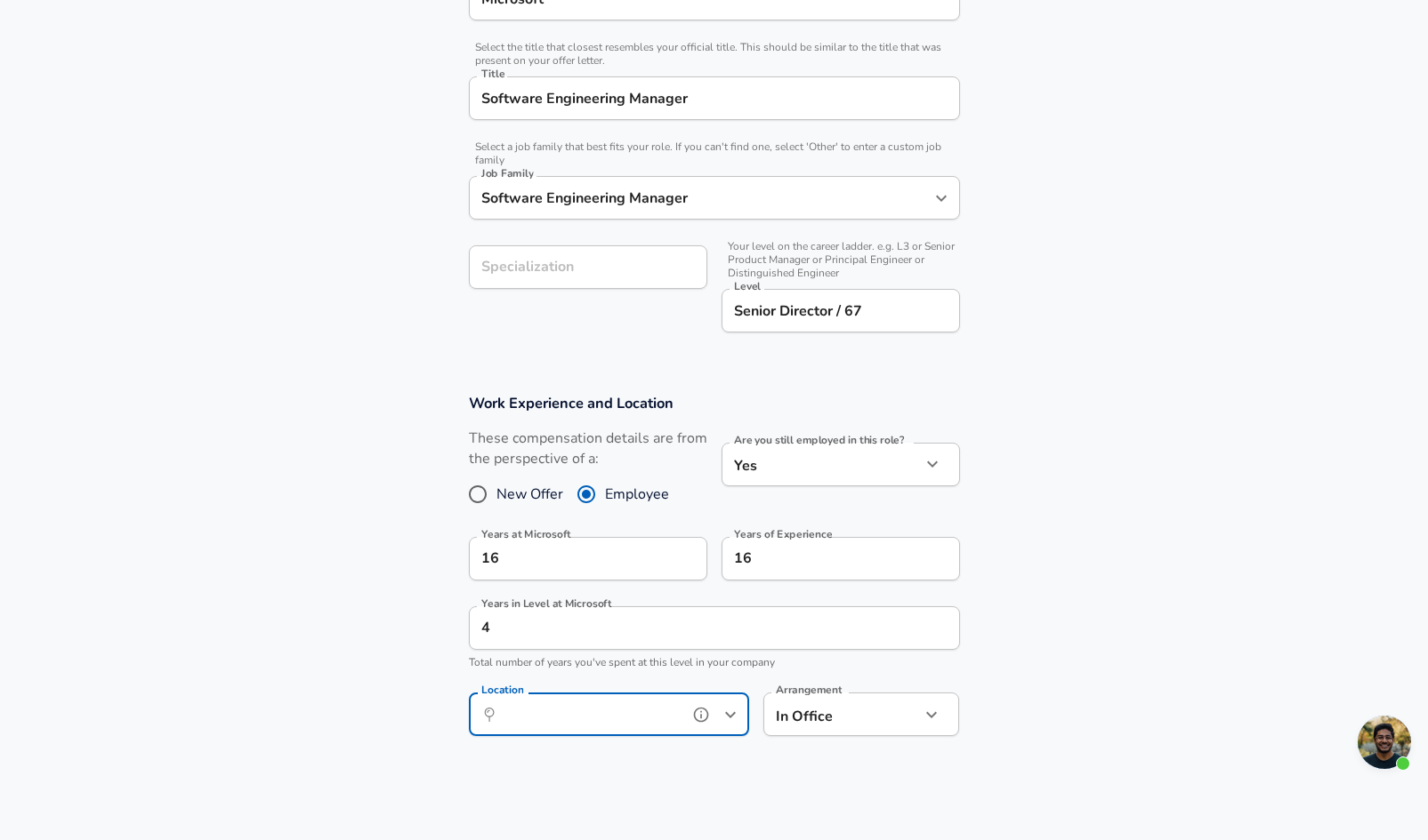
click at [582, 726] on input "Location" at bounding box center [590, 714] width 182 height 27
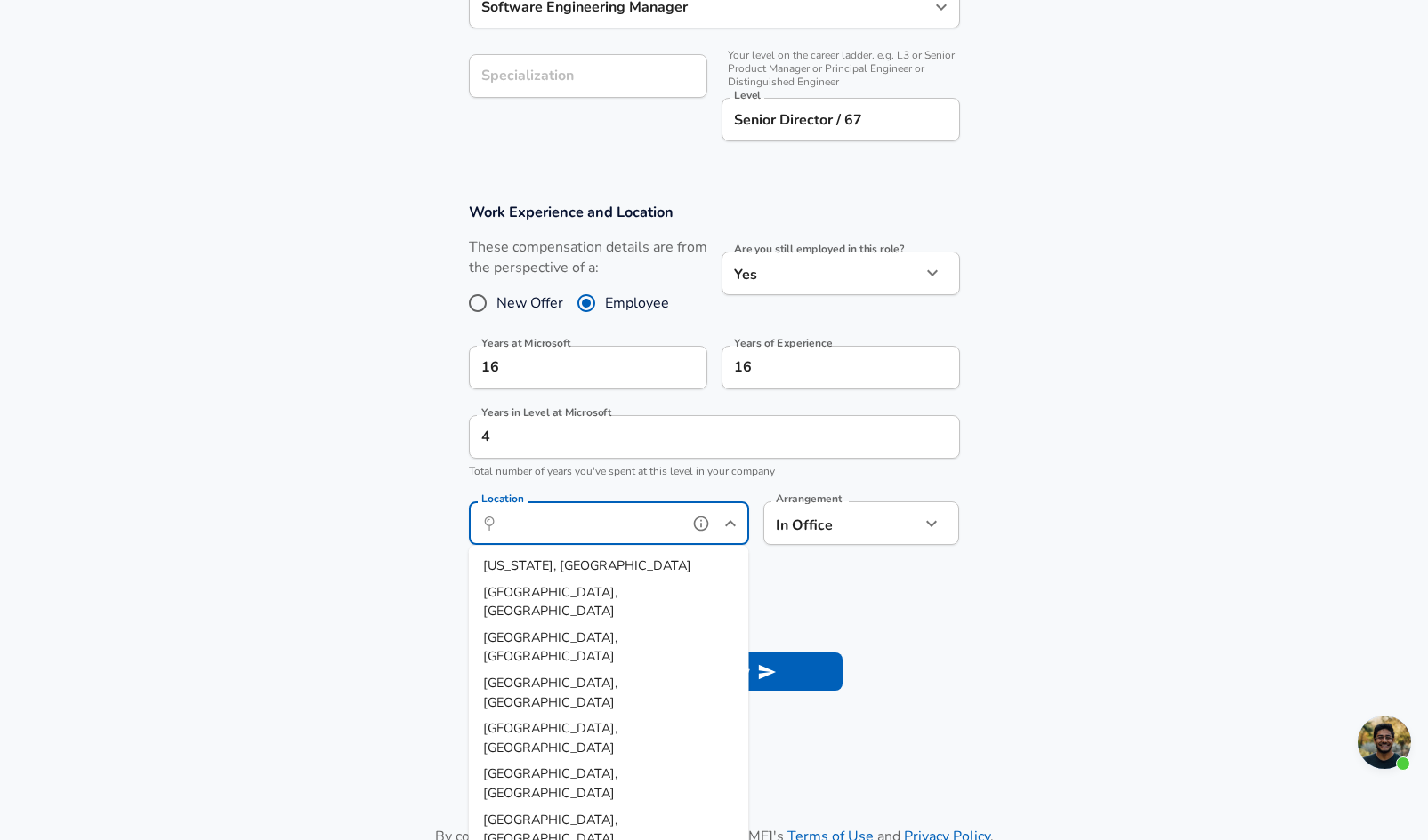
scroll to position [620, 0]
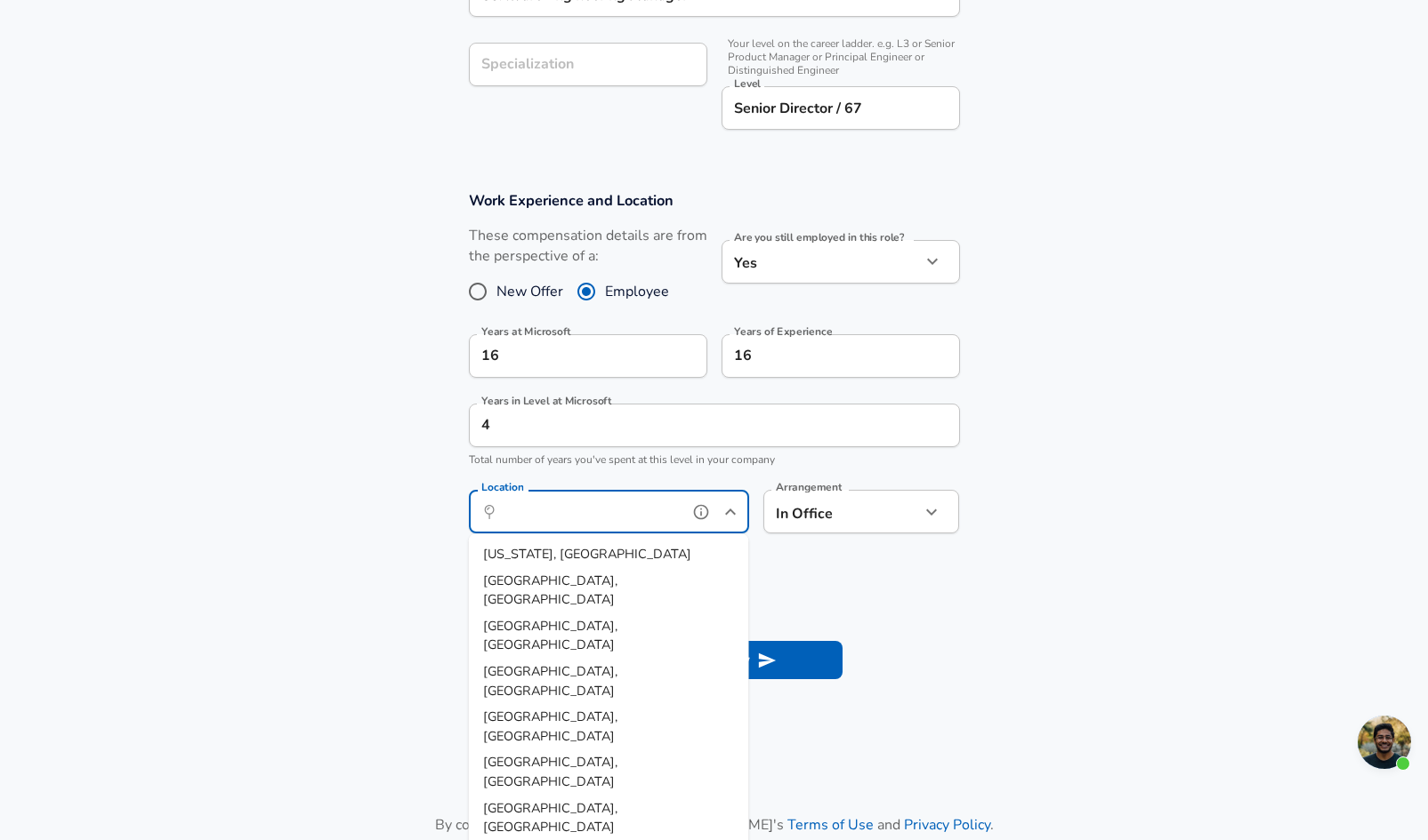
type input "[GEOGRAPHIC_DATA], [GEOGRAPHIC_DATA]"
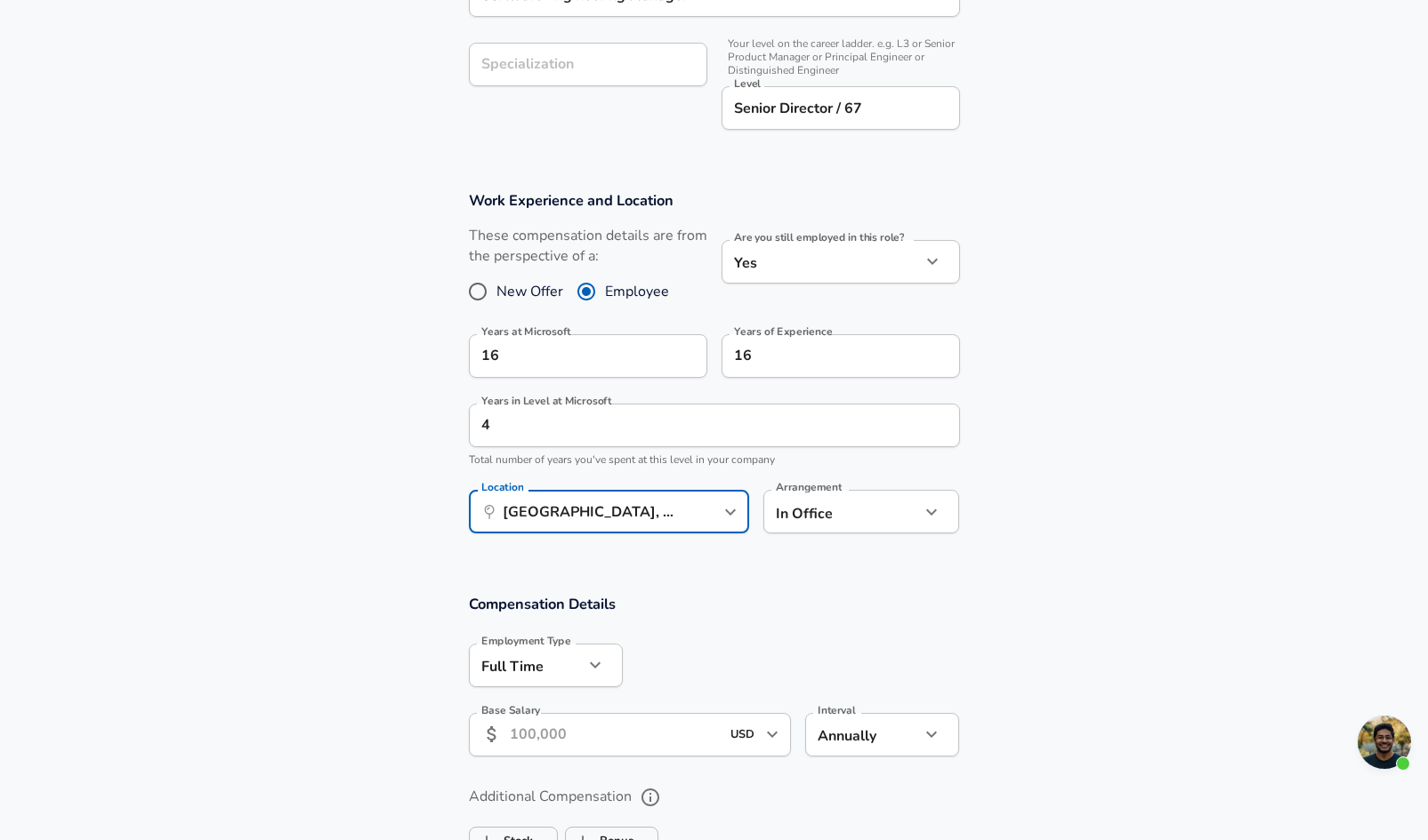
click at [579, 746] on input "Base Salary" at bounding box center [616, 735] width 211 height 44
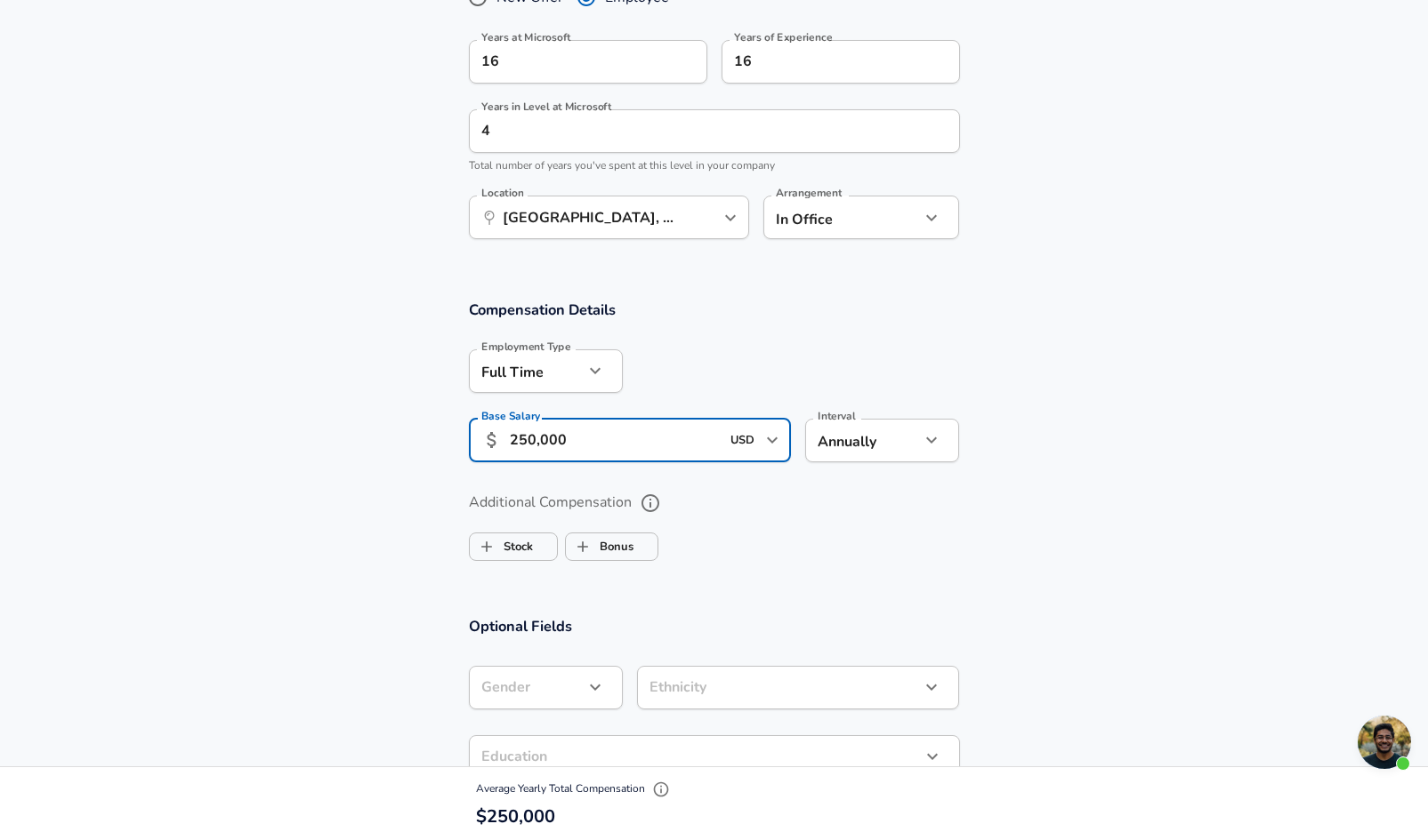
scroll to position [915, 0]
type input "250,000"
click at [522, 550] on label "Stock" at bounding box center [501, 546] width 63 height 34
checkbox input "true"
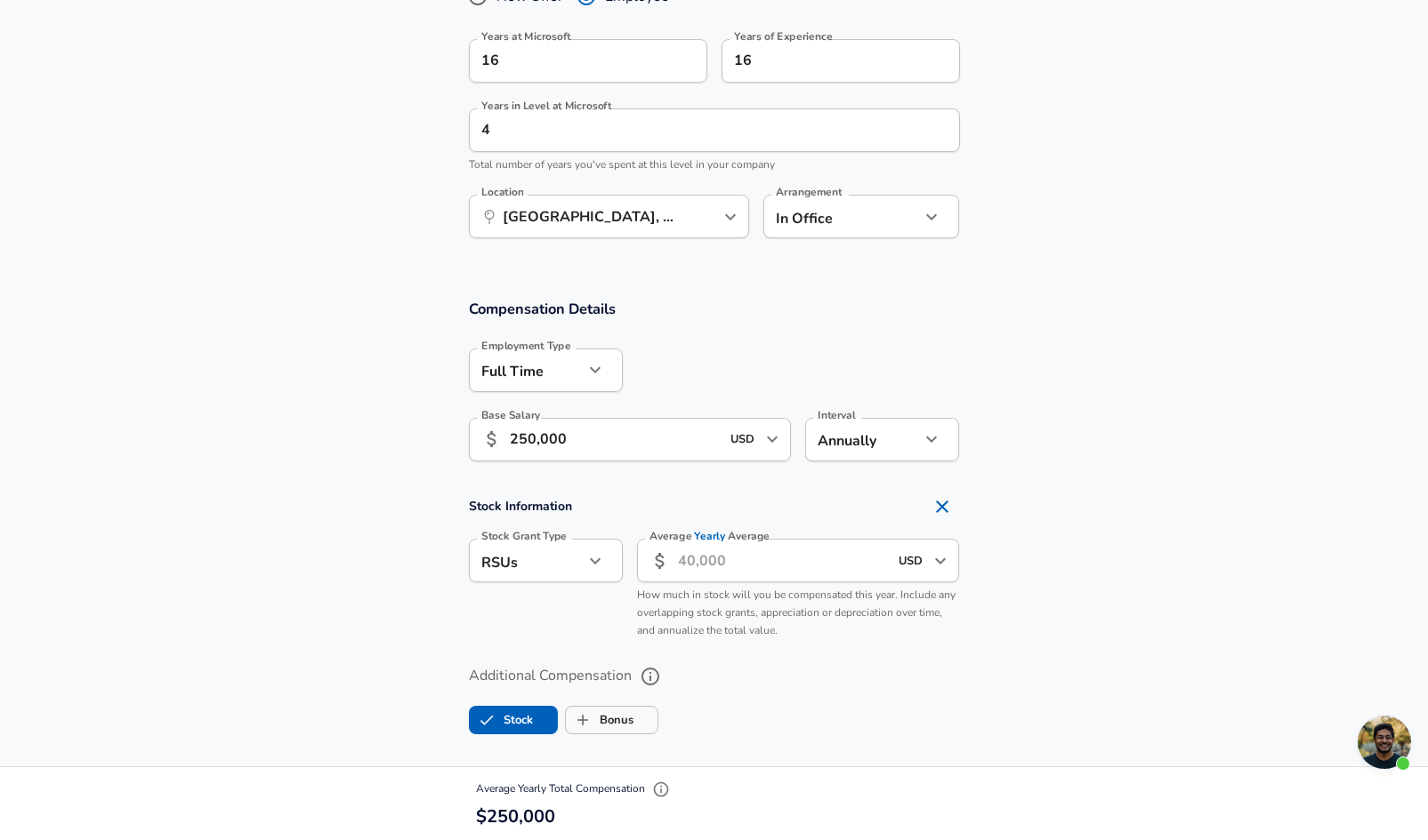
click at [684, 563] on input "Average Yearly Average" at bounding box center [783, 560] width 211 height 44
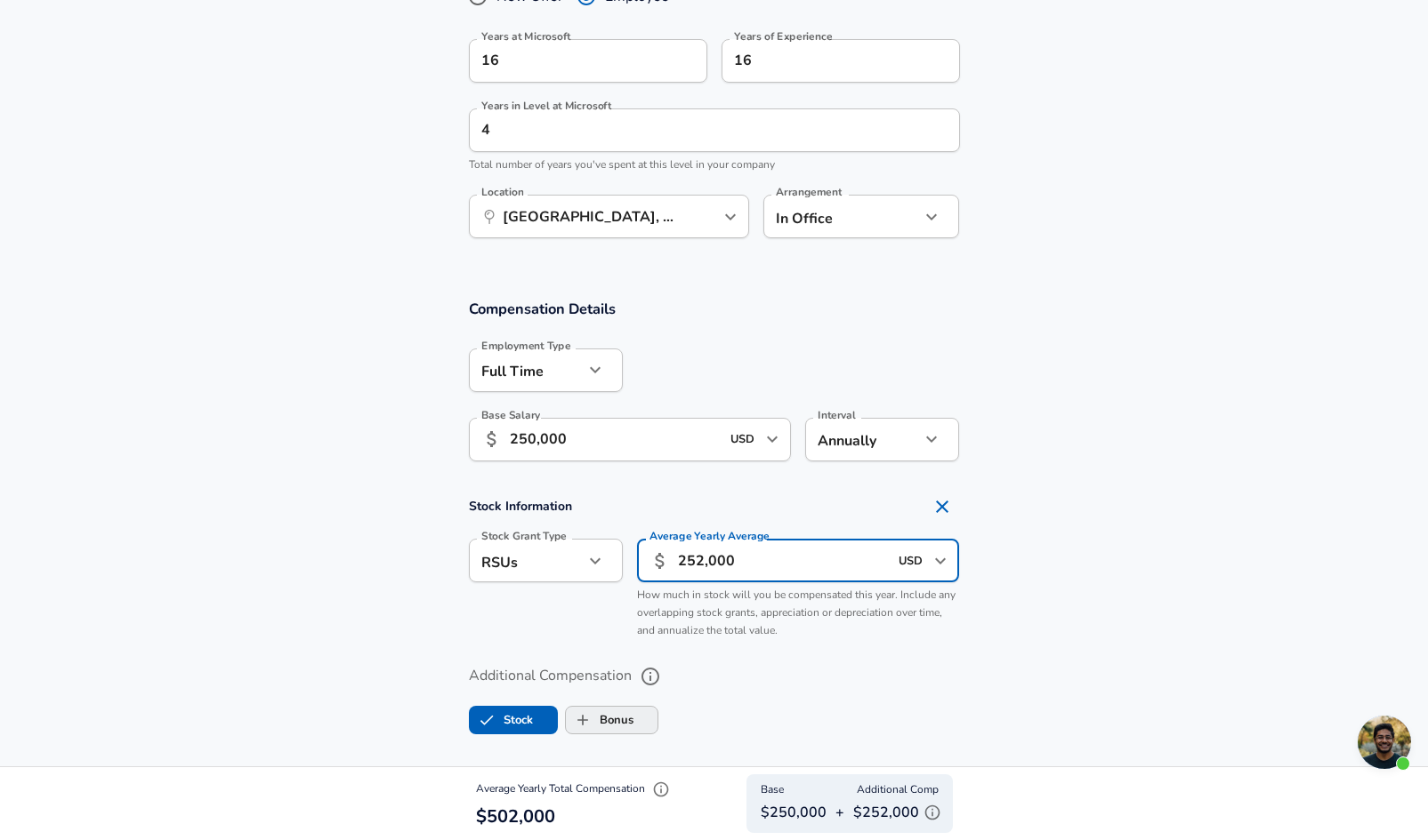
type input "252,000"
click at [616, 719] on label "Bonus" at bounding box center [599, 720] width 68 height 34
checkbox input "true"
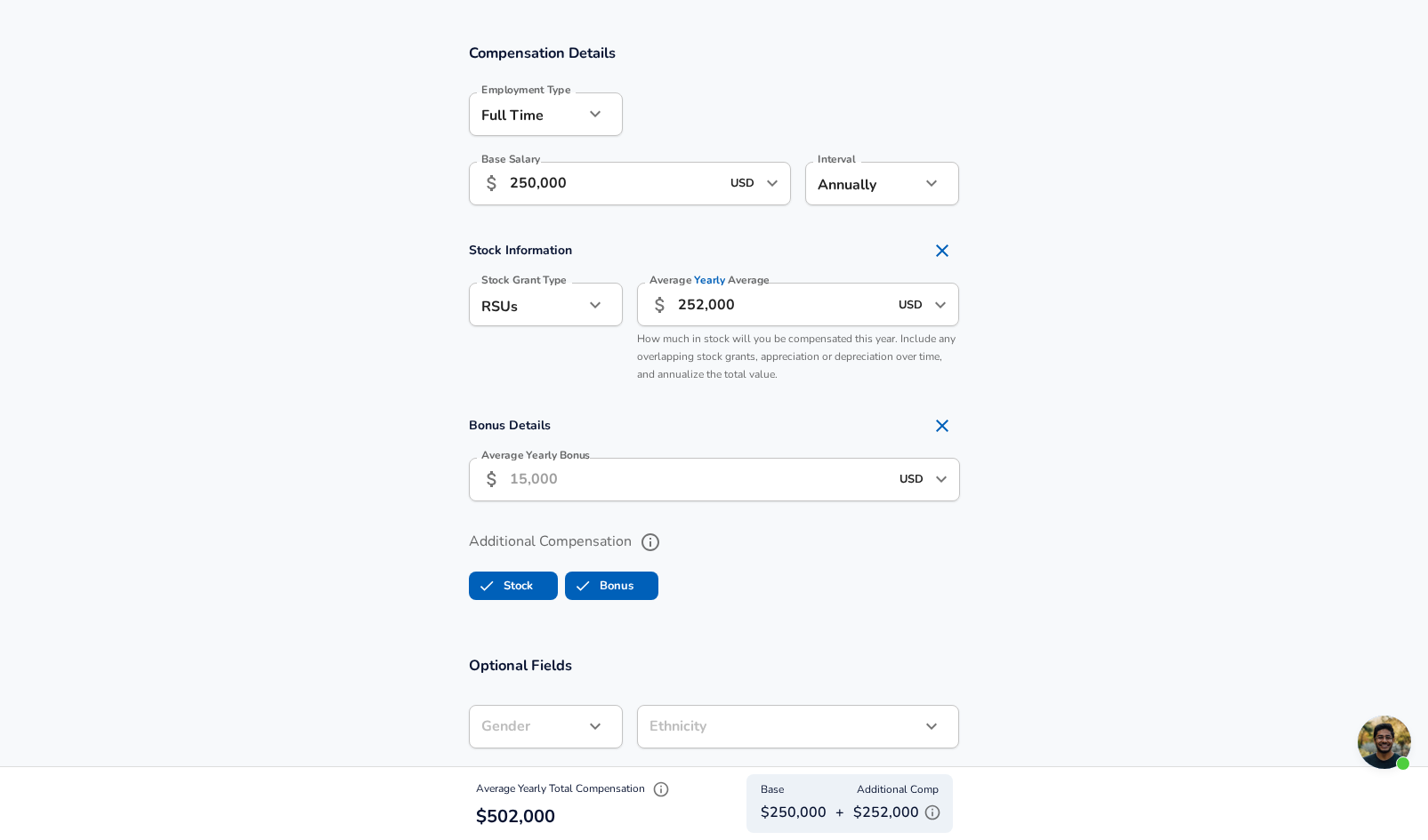
scroll to position [1174, 0]
click at [568, 472] on input "Average Yearly Bonus" at bounding box center [699, 477] width 379 height 44
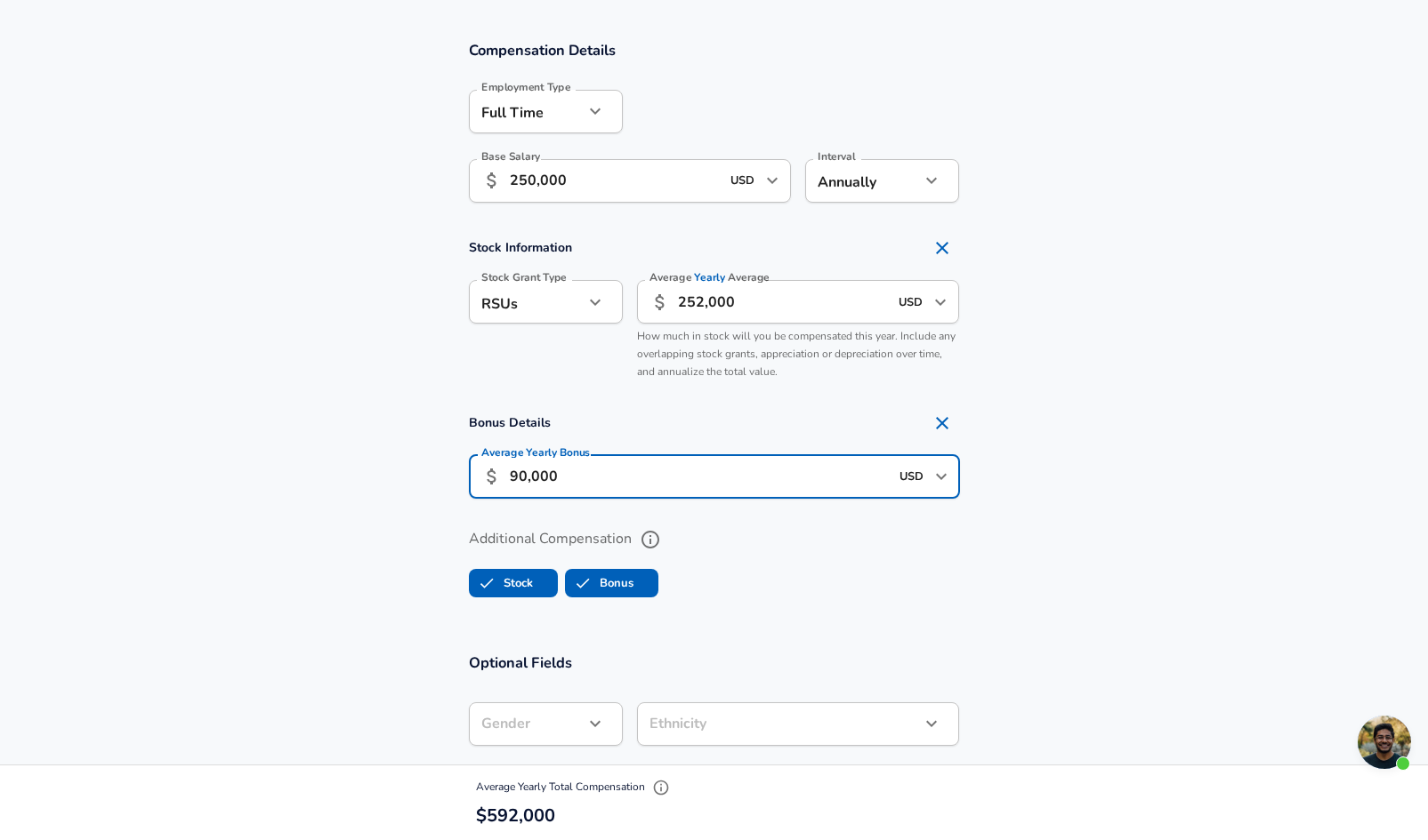
type input "90,000"
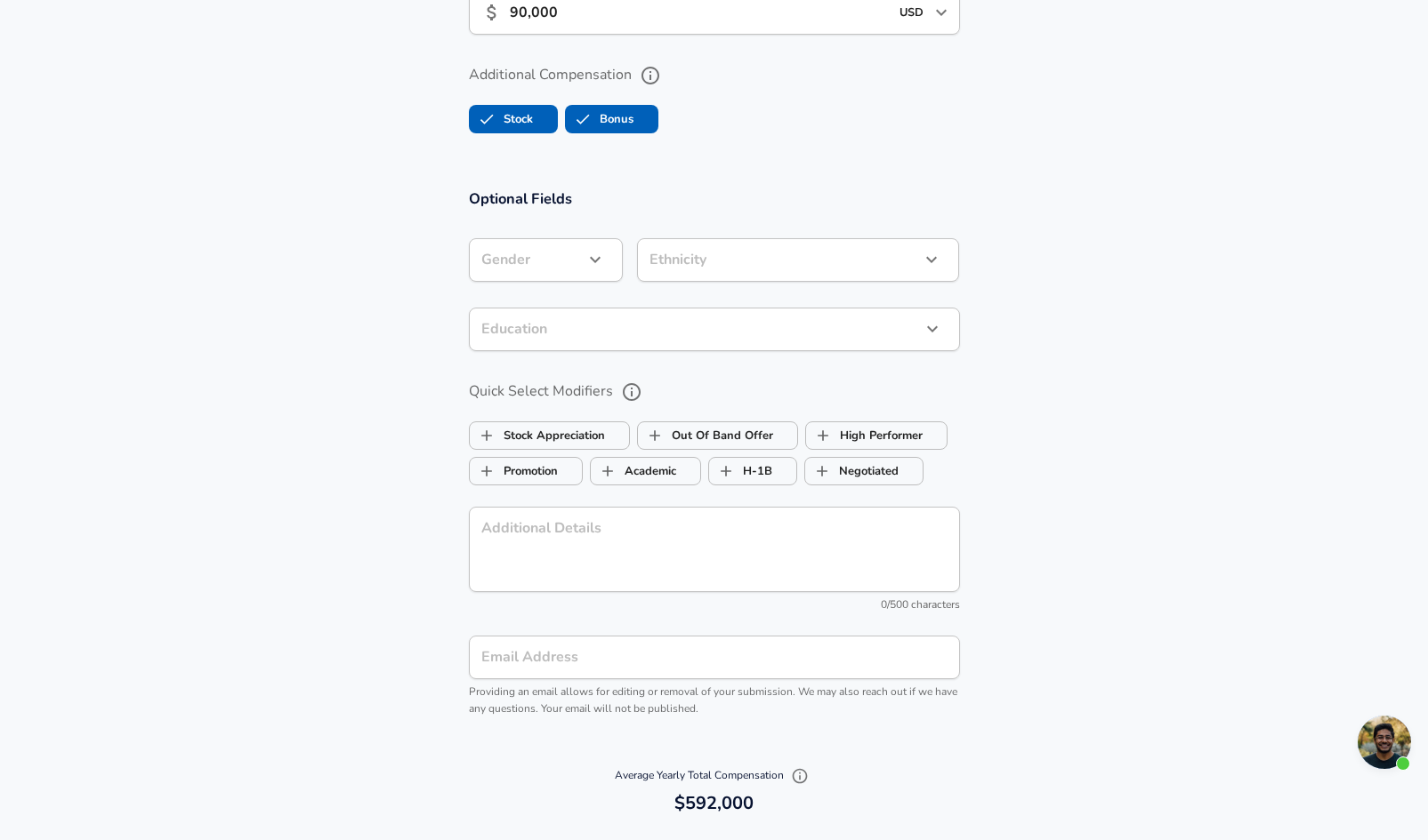
scroll to position [1639, 0]
click at [875, 433] on label "High Performer" at bounding box center [865, 435] width 116 height 34
checkbox input "true"
click at [1139, 413] on section "Optional Fields Gender ​ Gender Ethnicity ​ Ethnicity Education ​ Education Qui…" at bounding box center [714, 462] width 1428 height 586
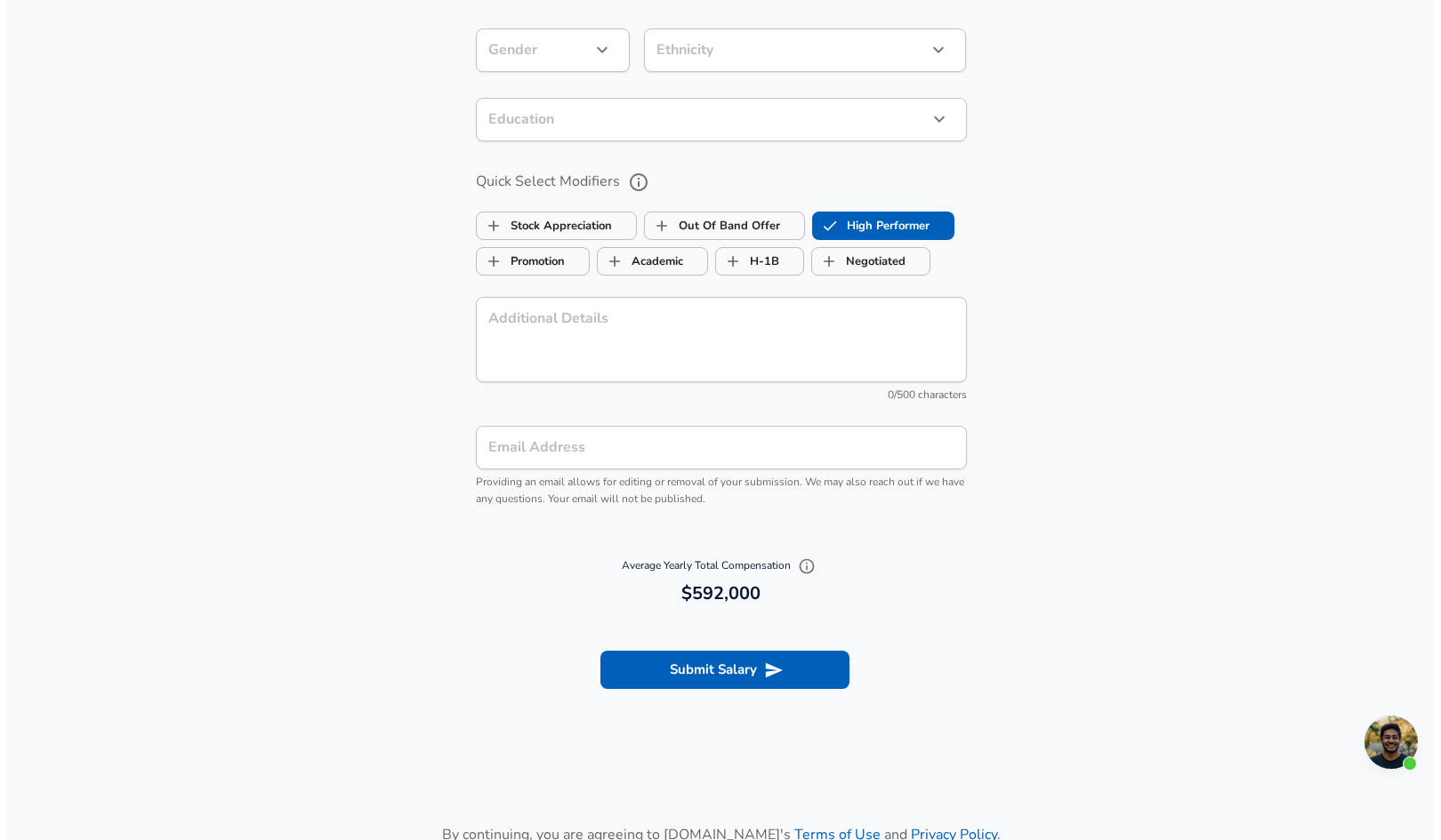
scroll to position [1849, 0]
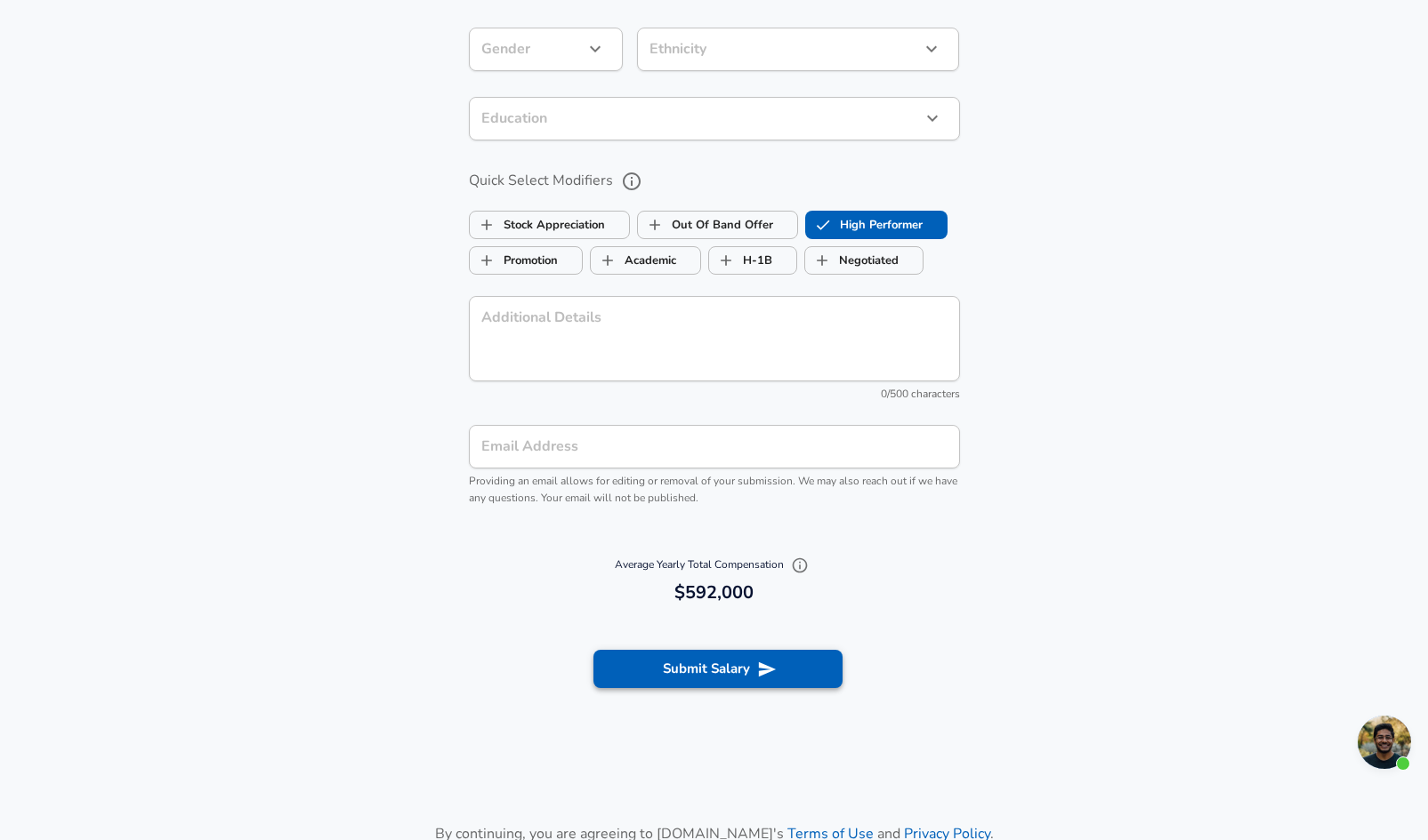
click at [724, 685] on button "Submit Salary" at bounding box center [717, 669] width 249 height 38
